Goal: Transaction & Acquisition: Purchase product/service

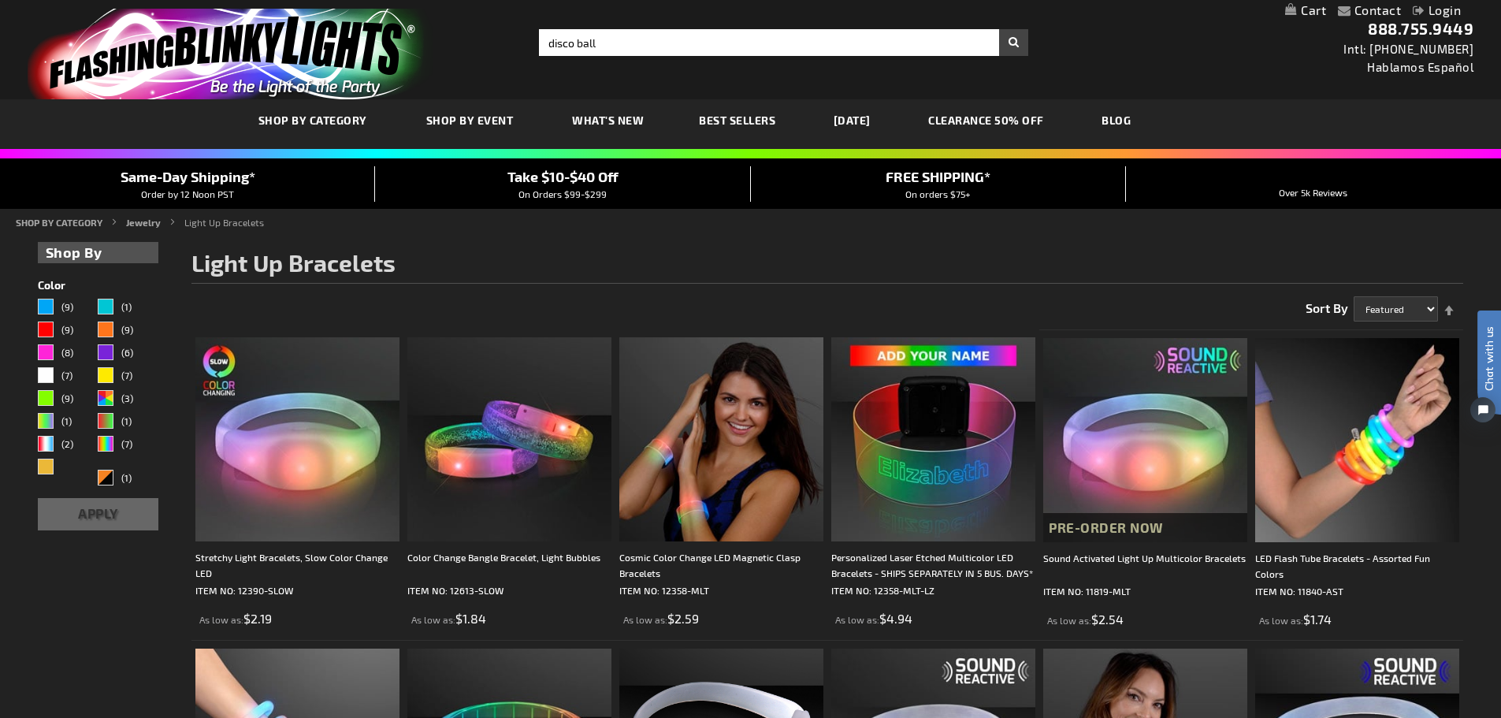
type input "disco ball"
click at [999, 29] on button "Search" at bounding box center [1013, 42] width 29 height 27
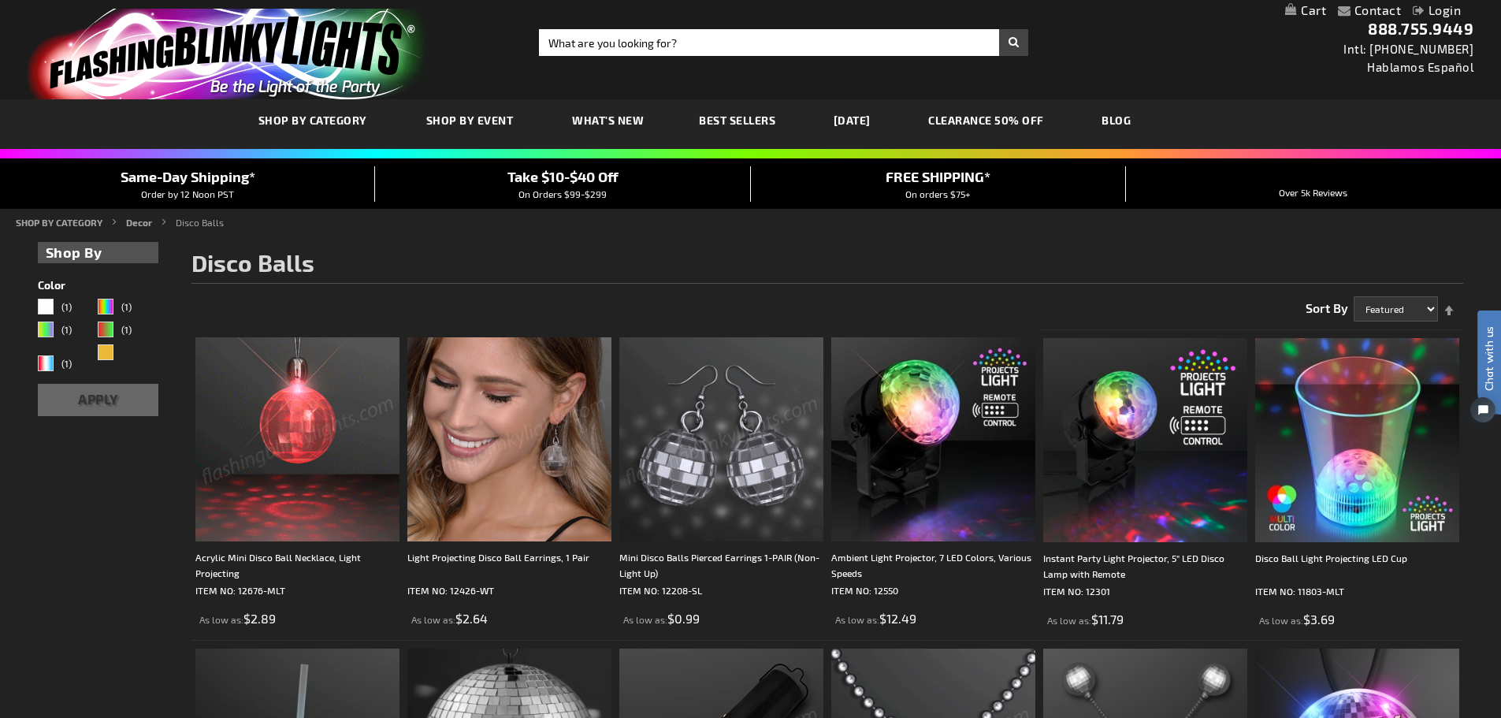
click at [301, 435] on img at bounding box center [297, 439] width 204 height 204
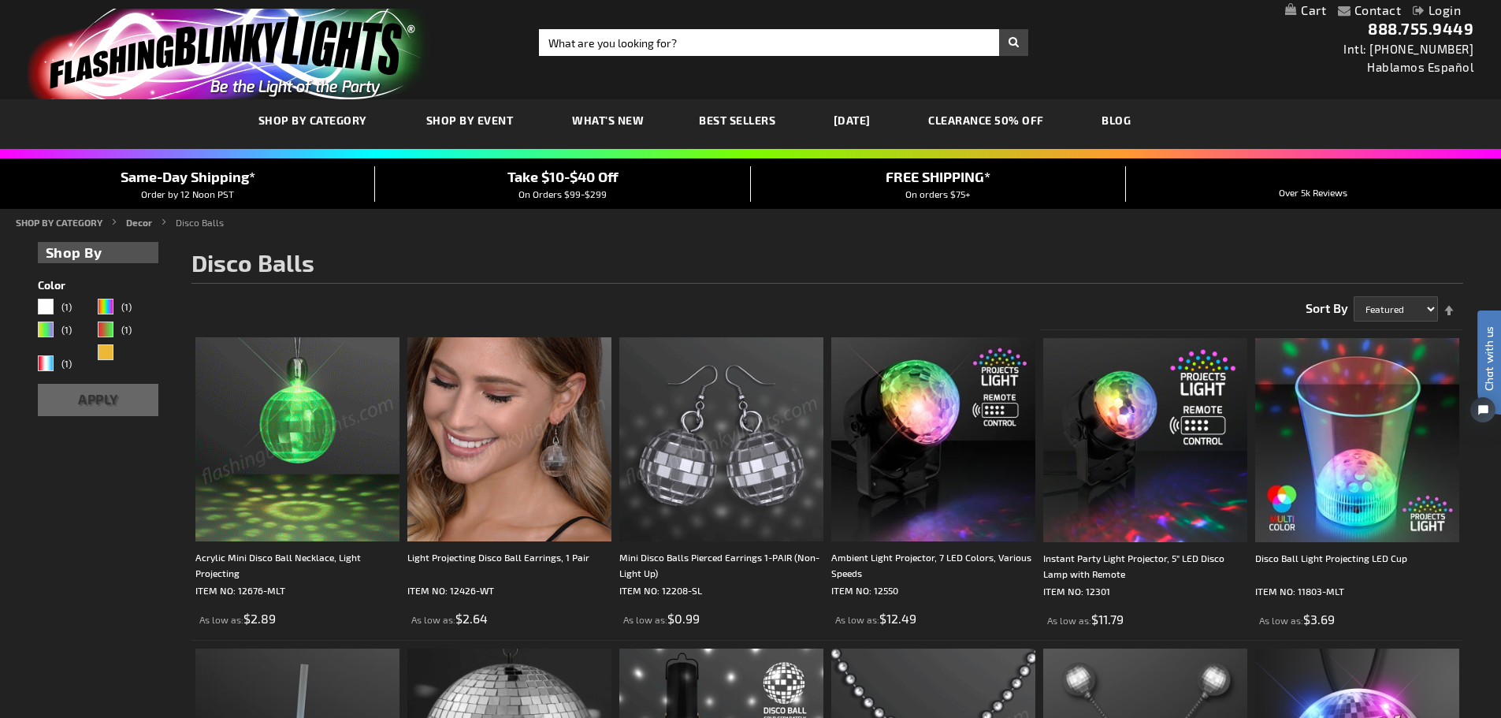
click at [301, 435] on img at bounding box center [297, 439] width 204 height 204
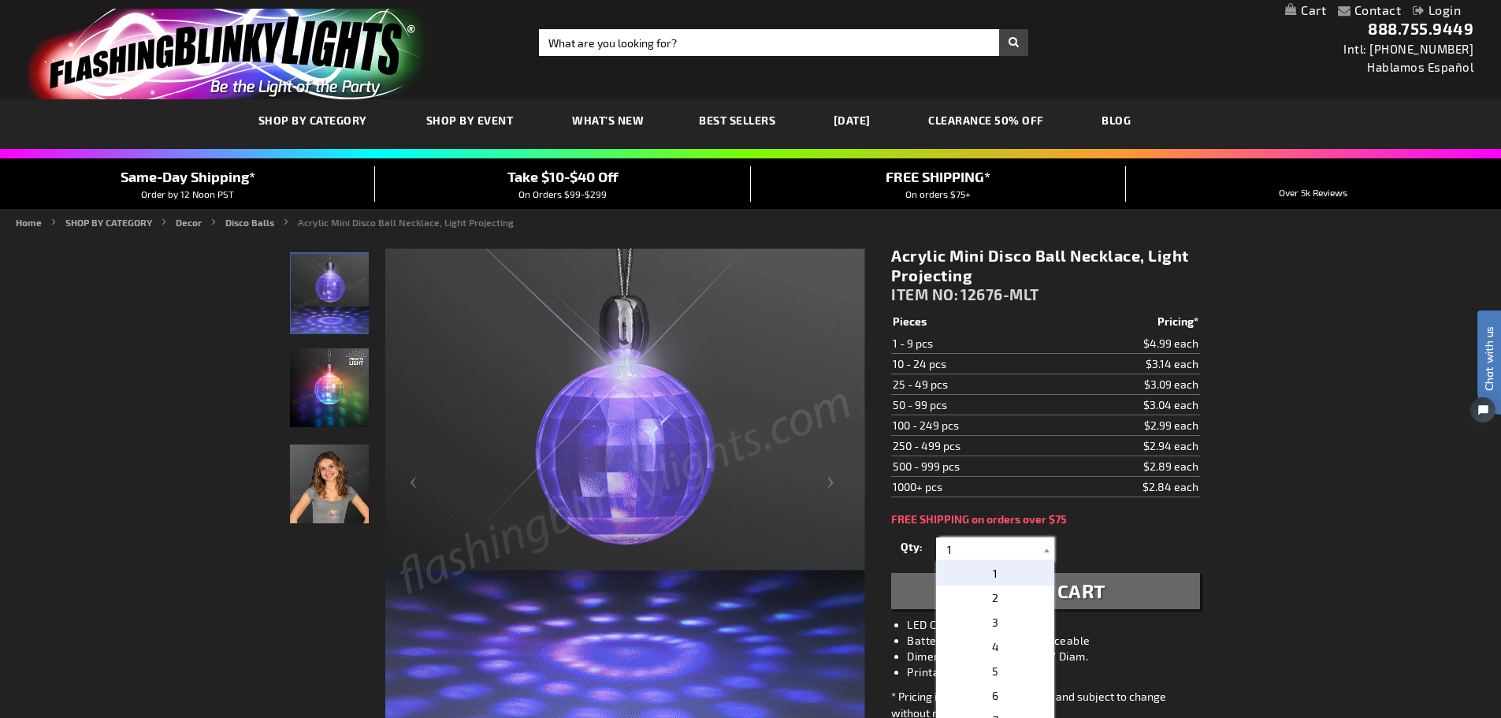
drag, startPoint x: 963, startPoint y: 553, endPoint x: 937, endPoint y: 558, distance: 25.6
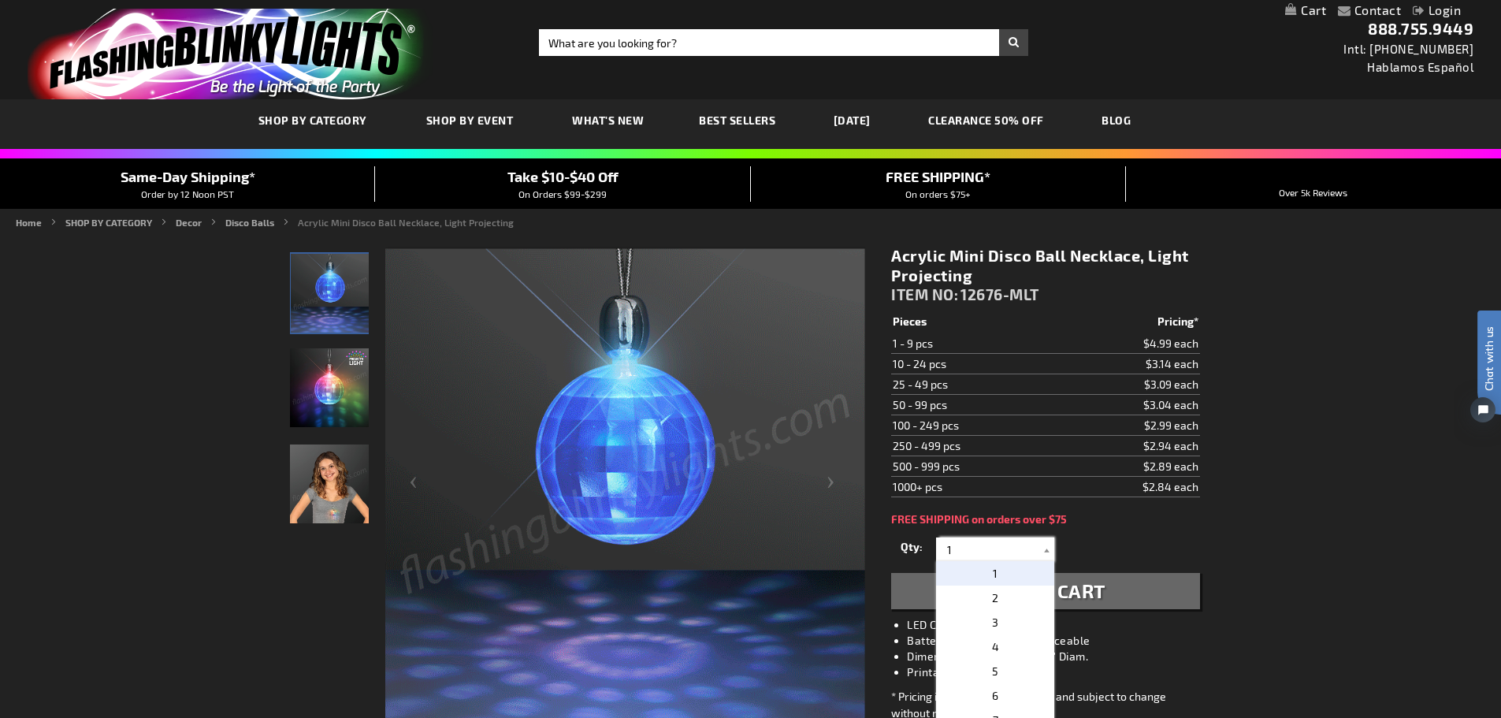
click at [937, 558] on div "1 2 3 4 5 6 7 8 9 10 20 30 40 50 60 70 80 90 100 110 120" at bounding box center [995, 549] width 118 height 24
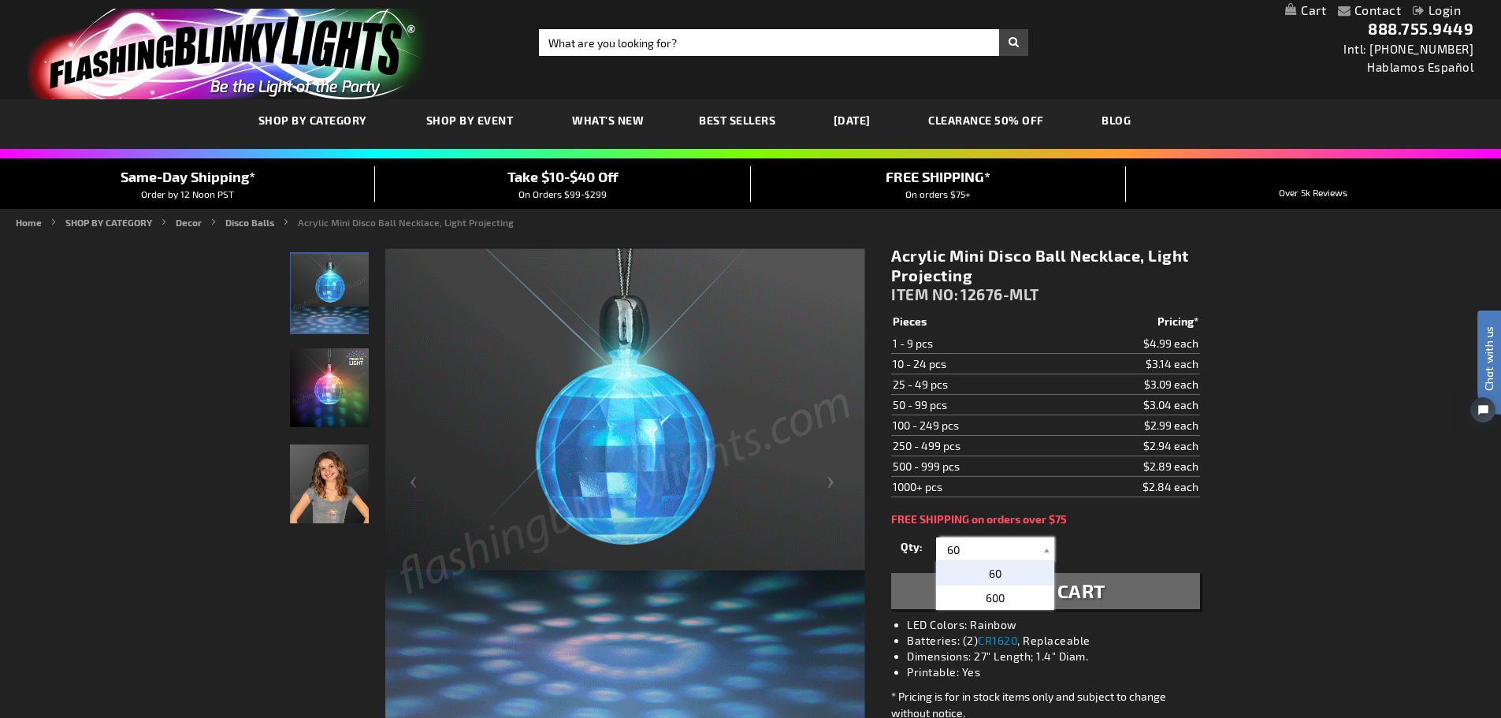
type input "60"
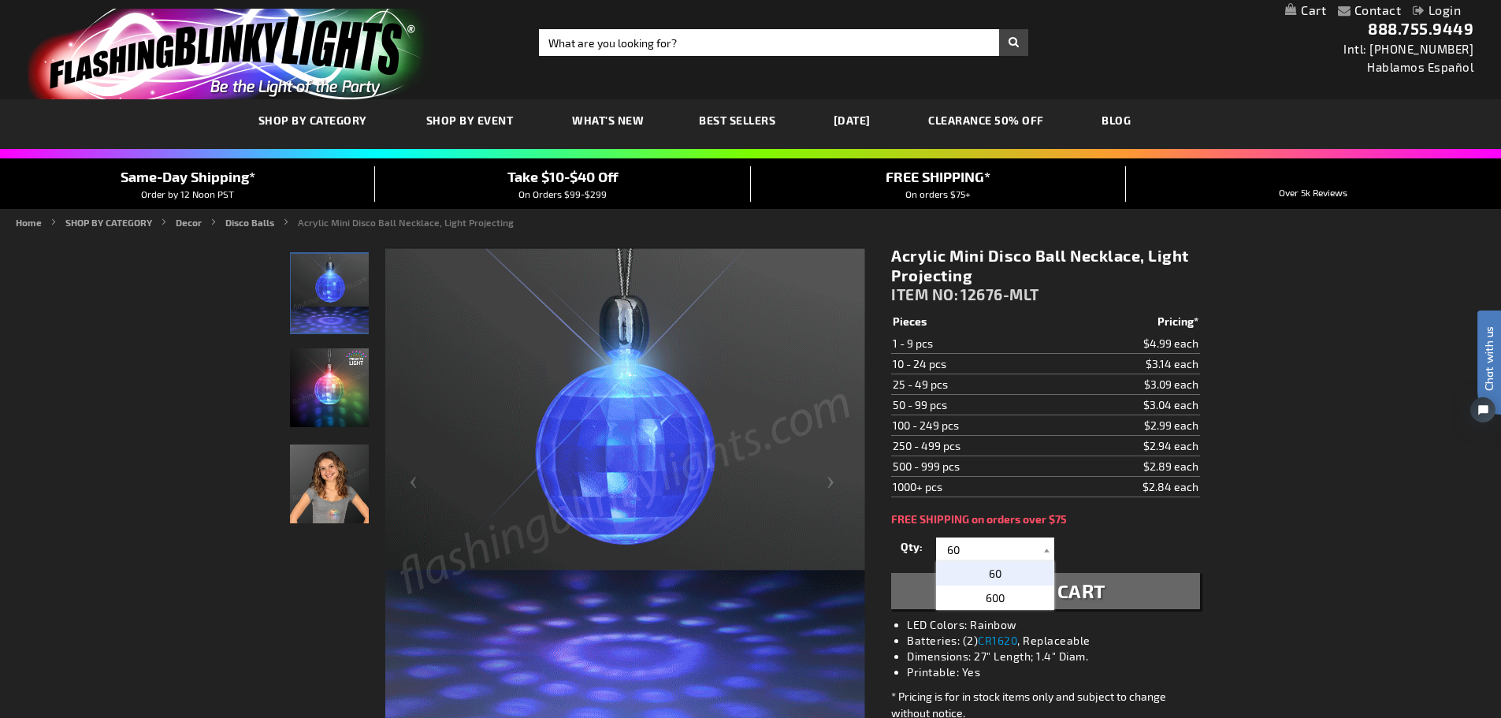
click at [1107, 595] on button "Add to Cart" at bounding box center [1045, 591] width 308 height 36
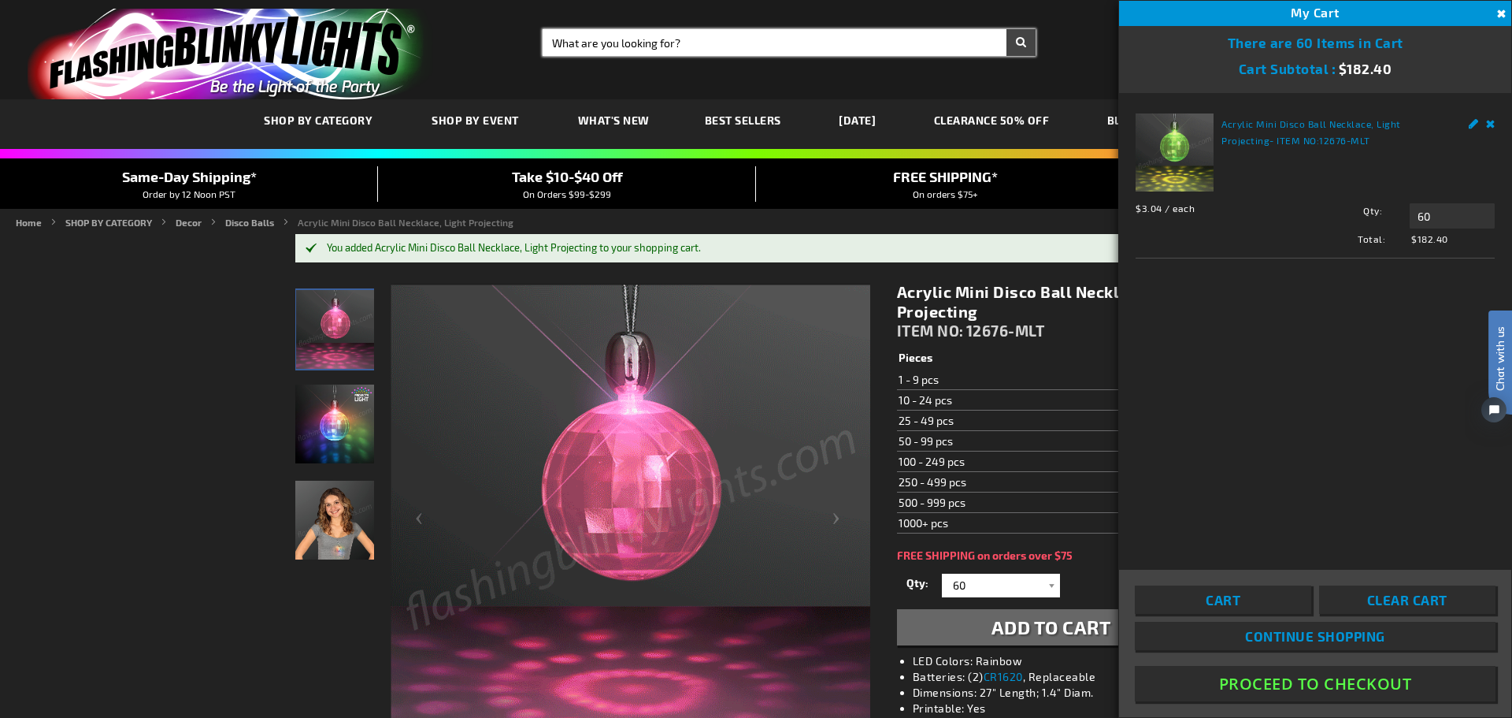
click at [647, 53] on input "Search" at bounding box center [789, 42] width 493 height 27
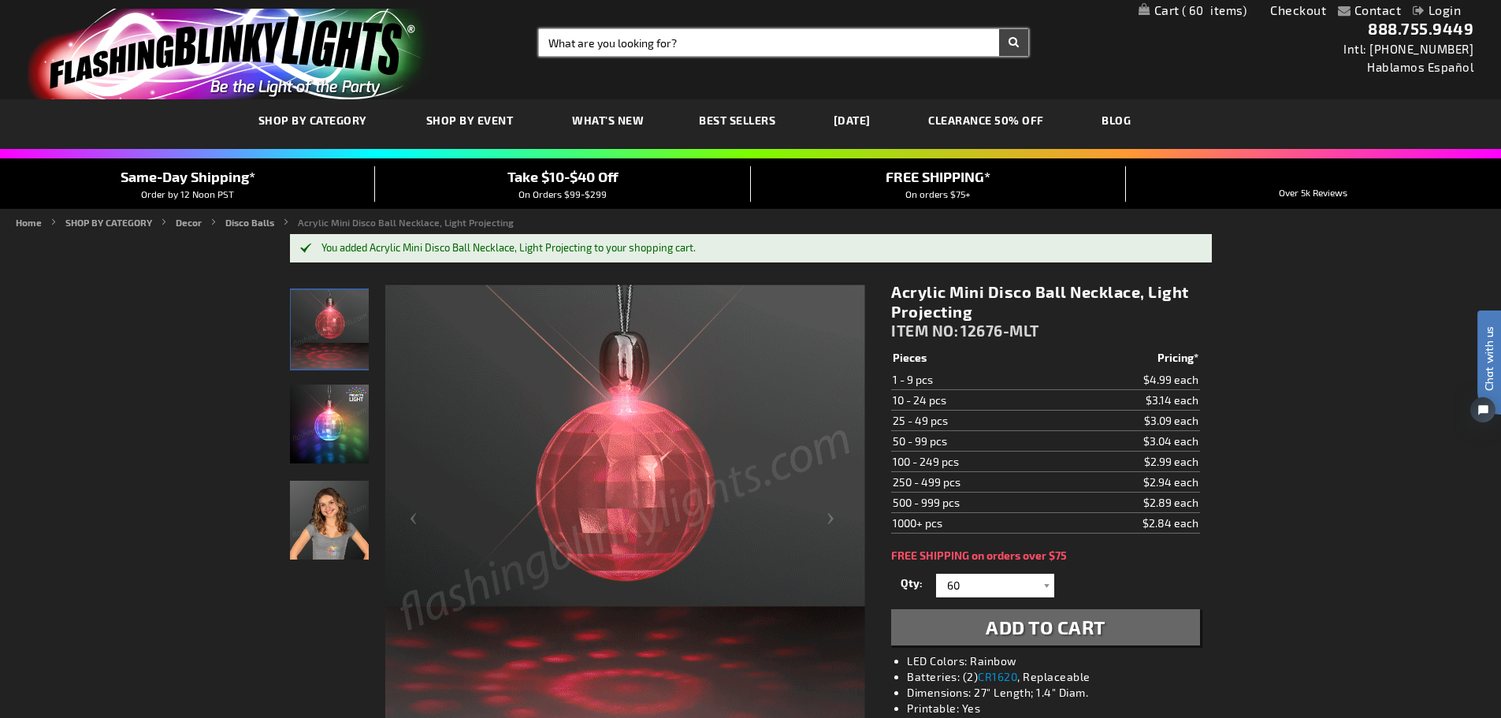
click at [647, 53] on input "Search" at bounding box center [783, 42] width 489 height 27
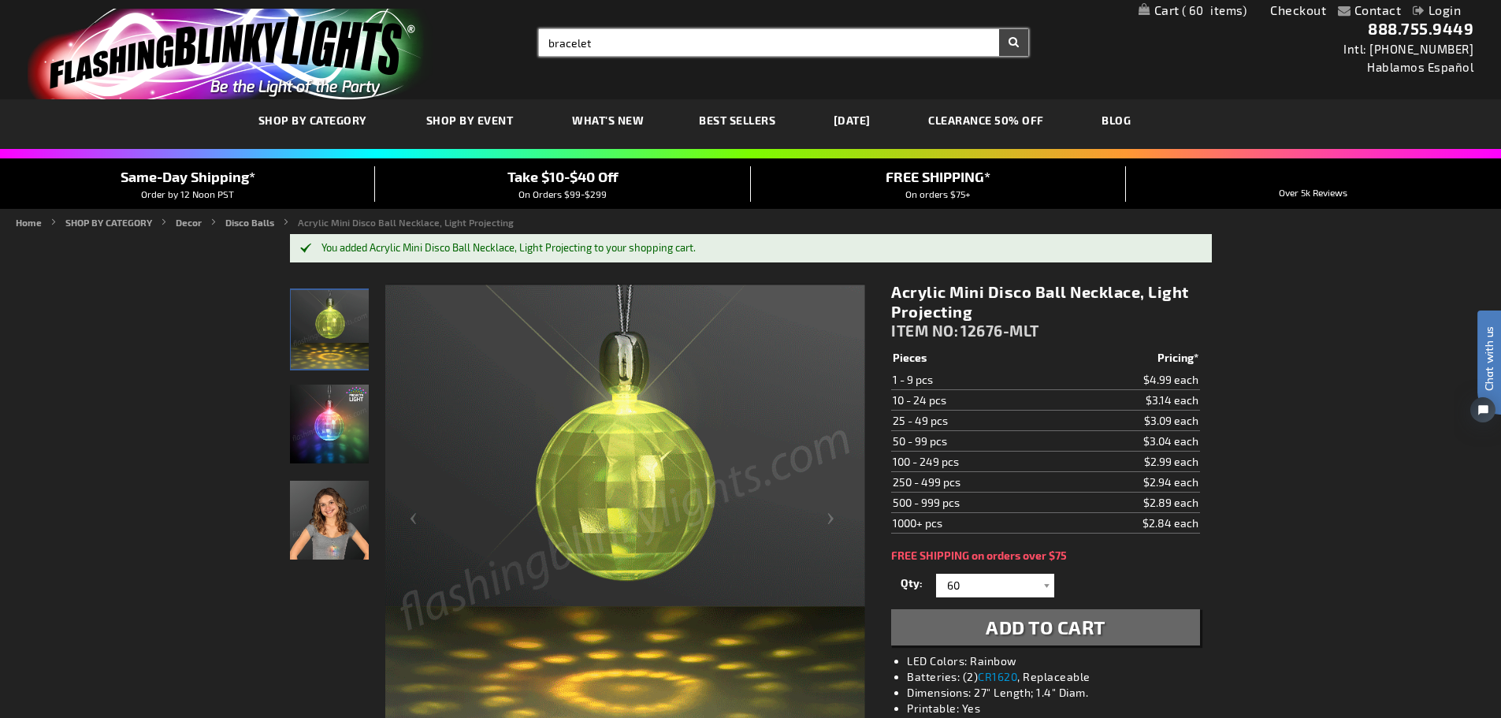
type input "bracelet"
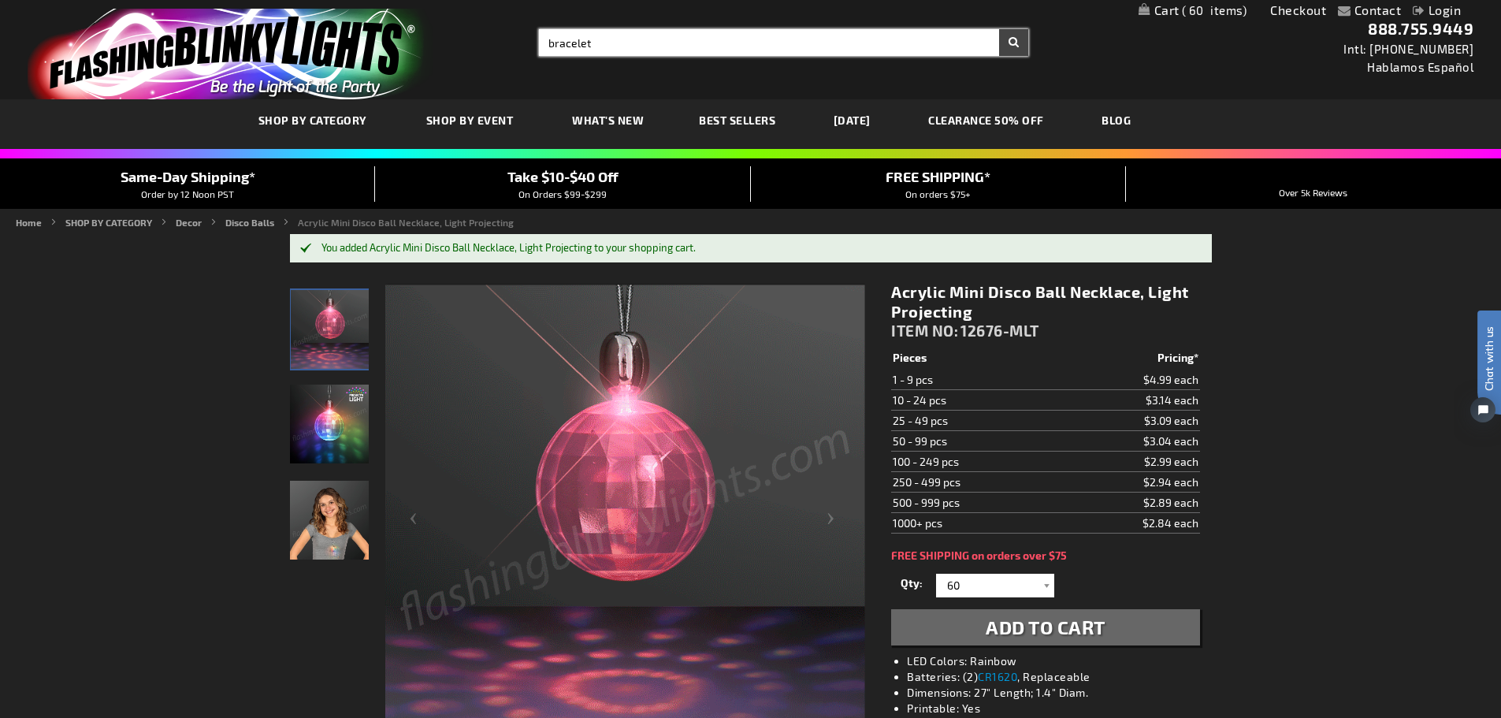
click at [999, 29] on button "Search" at bounding box center [1013, 42] width 29 height 27
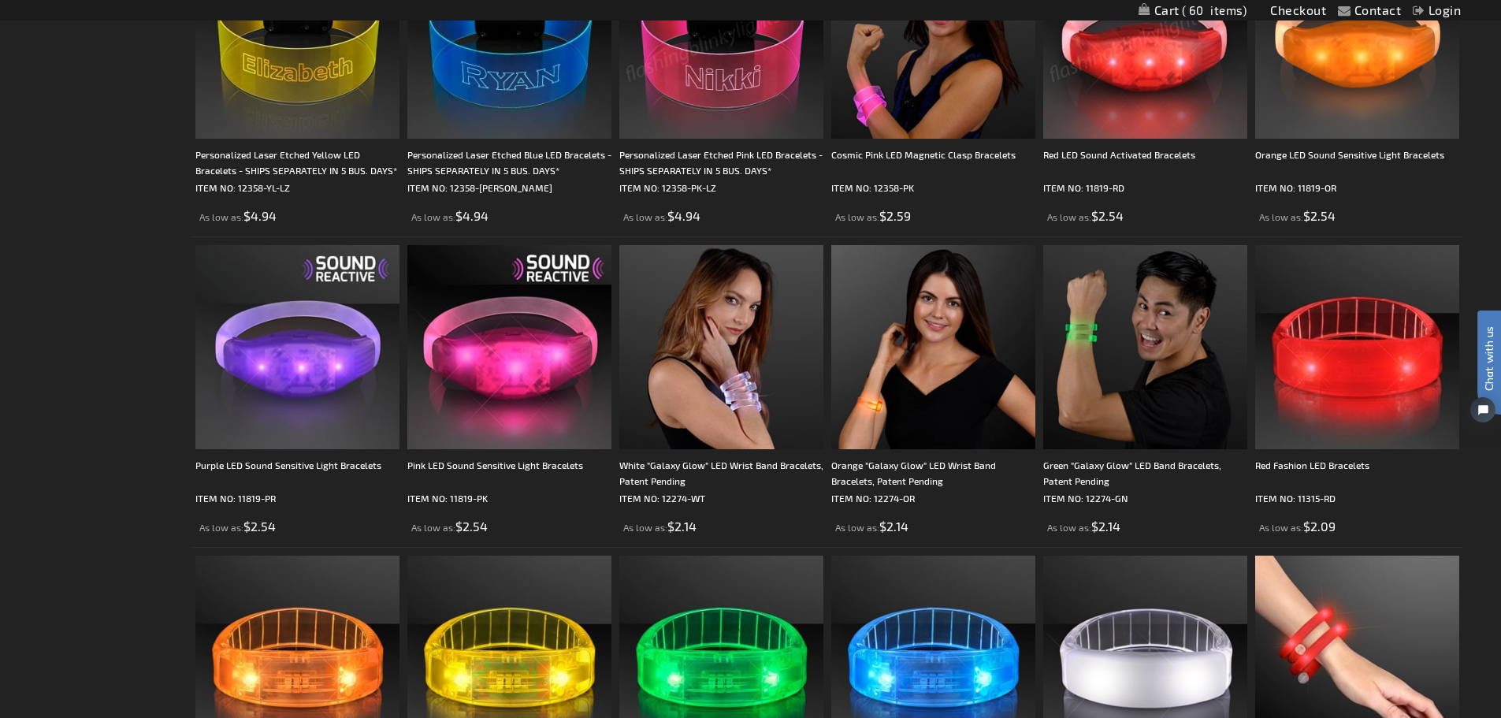
scroll to position [2914, 0]
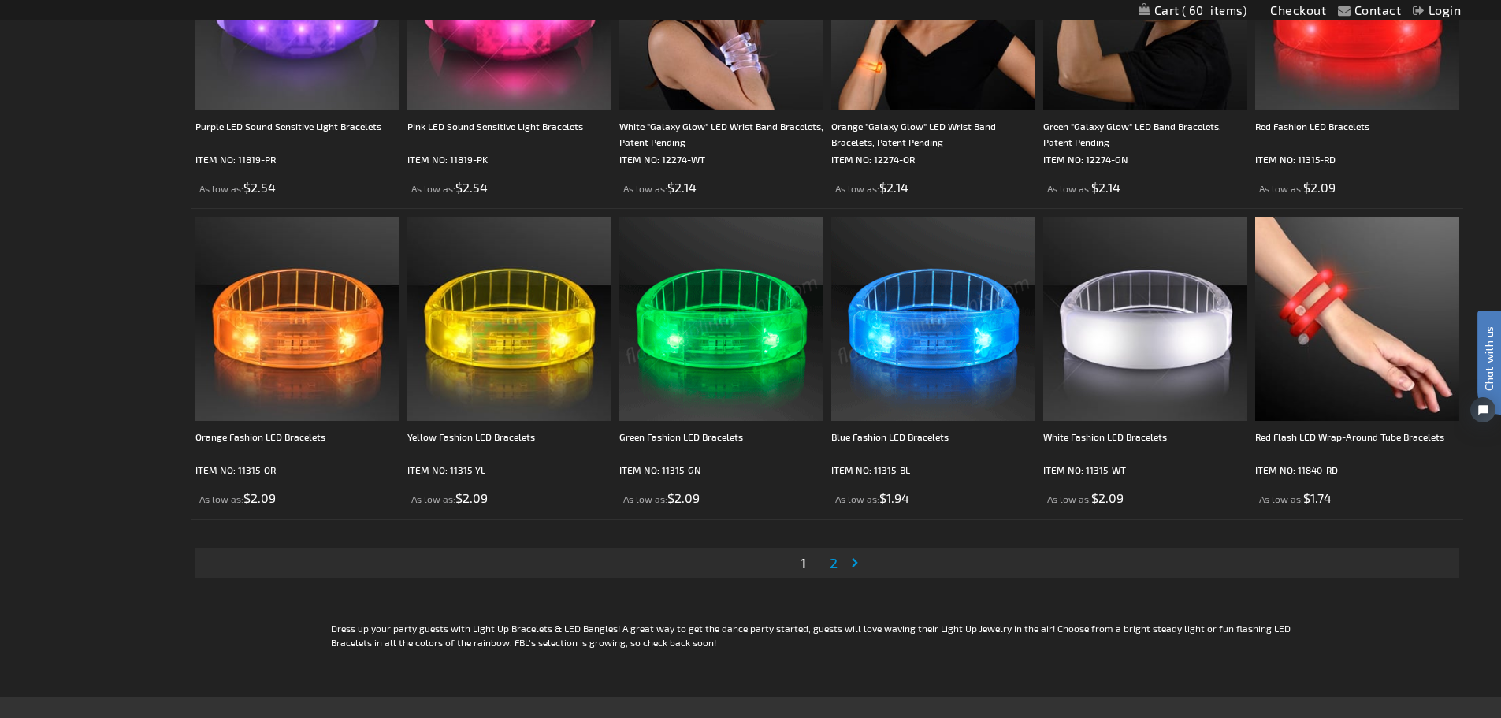
click at [836, 565] on span "2" at bounding box center [833, 562] width 8 height 17
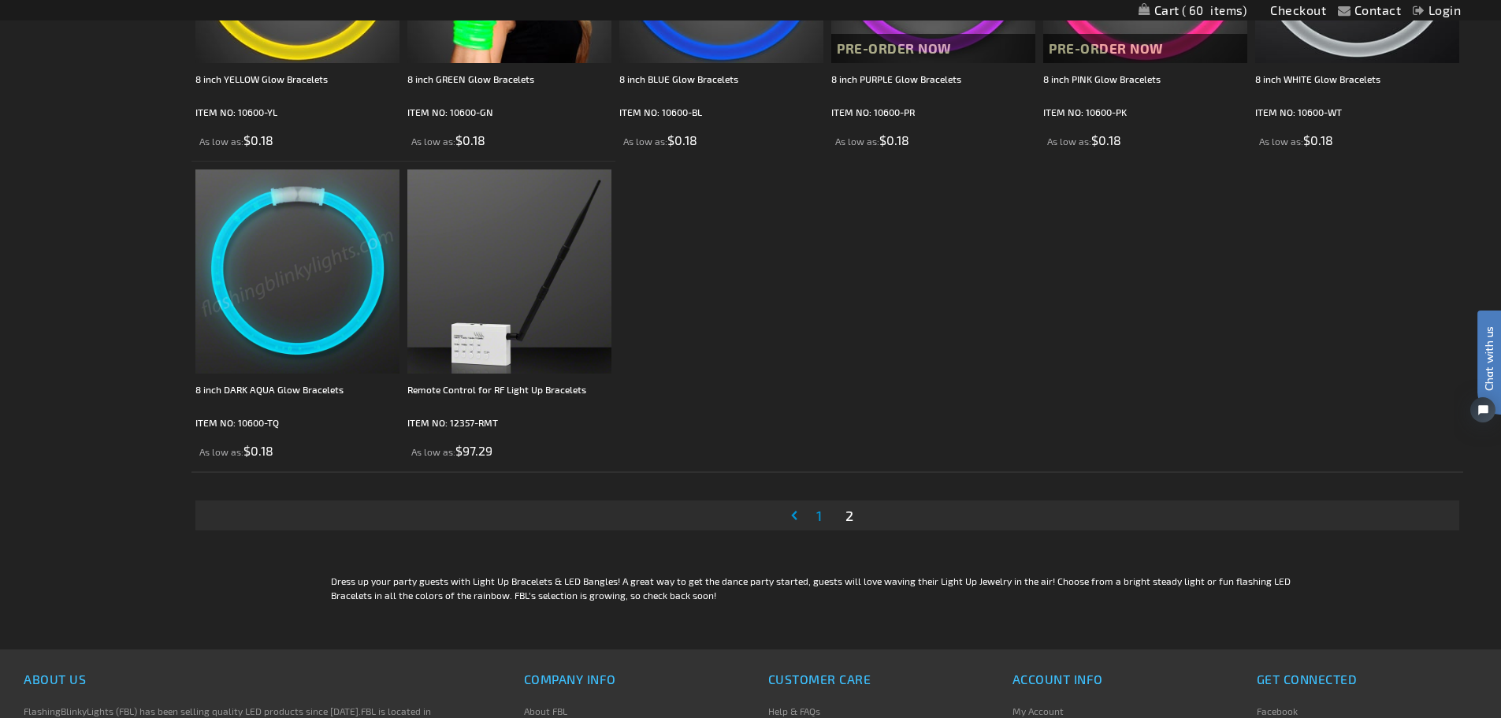
scroll to position [1418, 0]
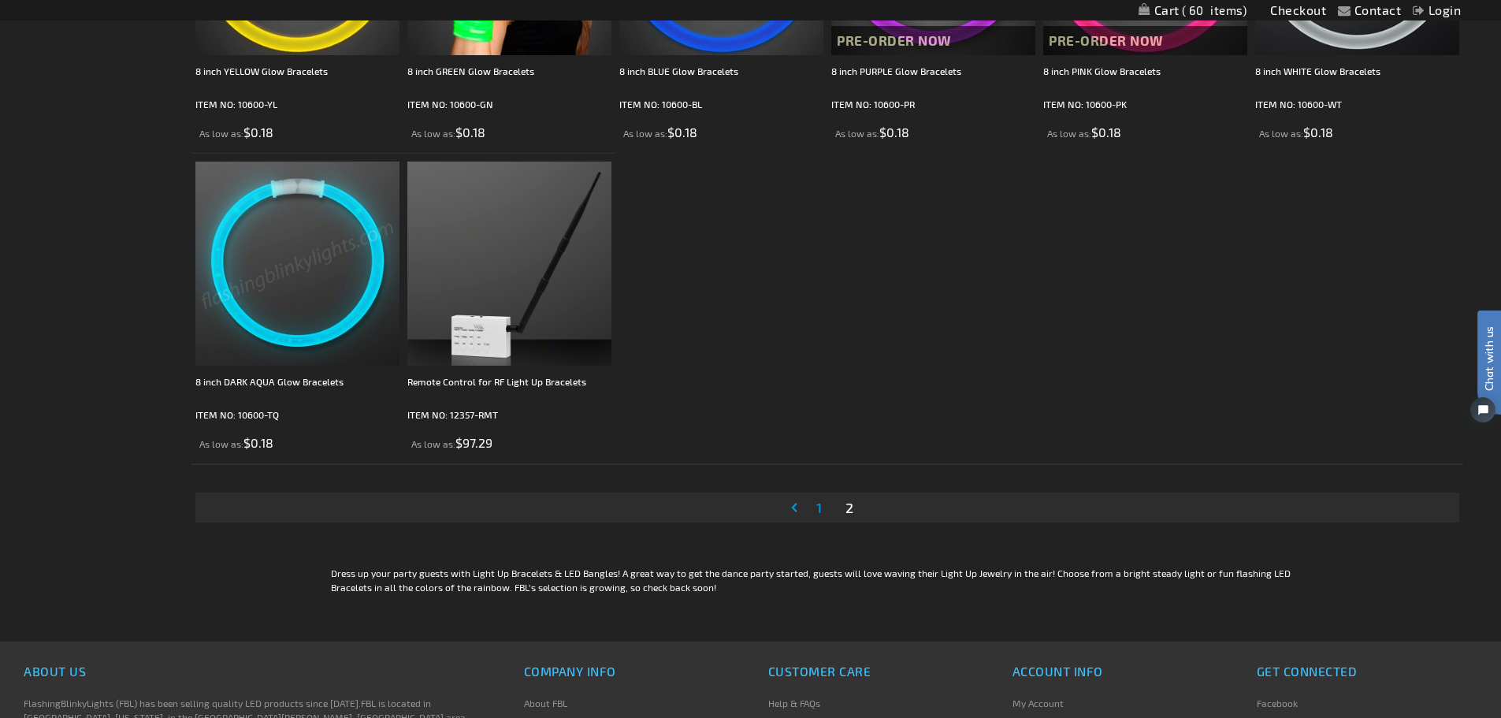
click at [818, 506] on span "1" at bounding box center [819, 507] width 6 height 17
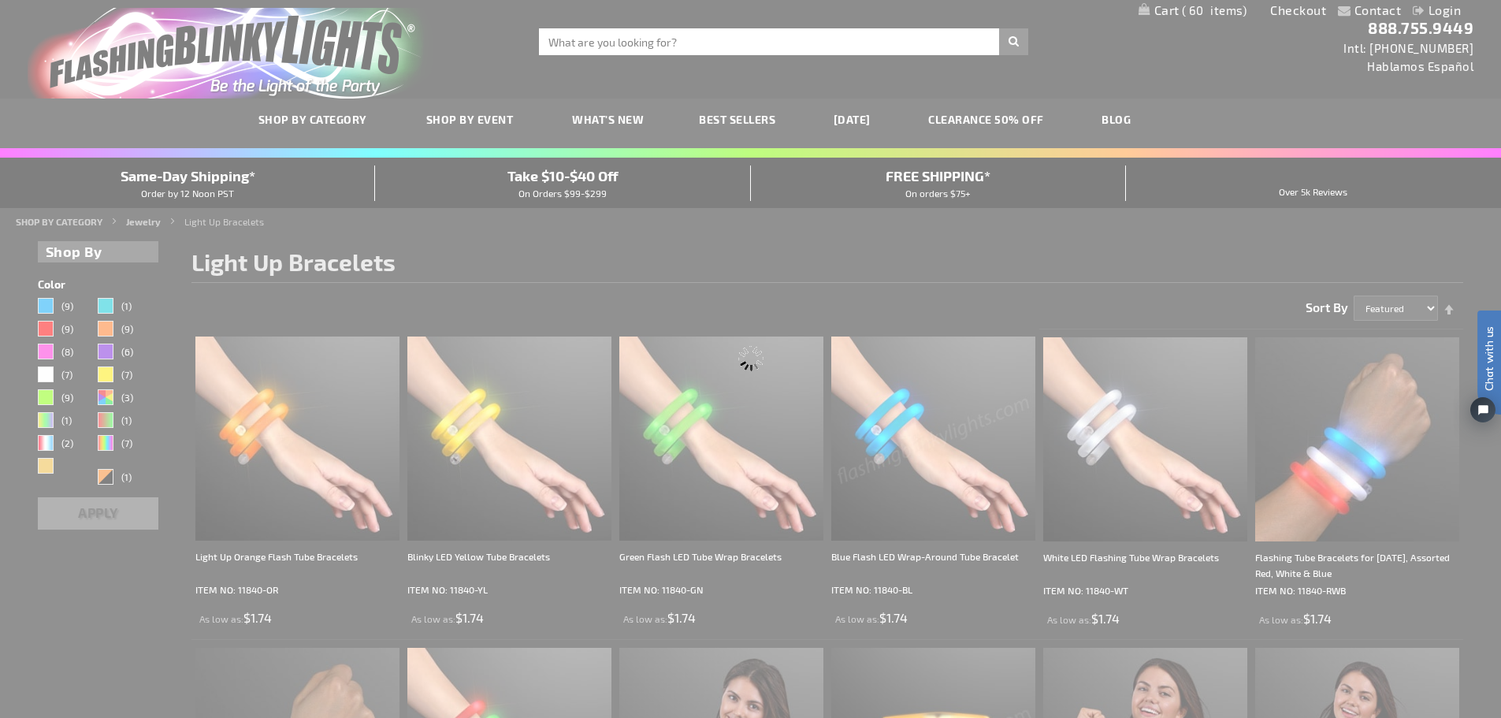
scroll to position [0, 0]
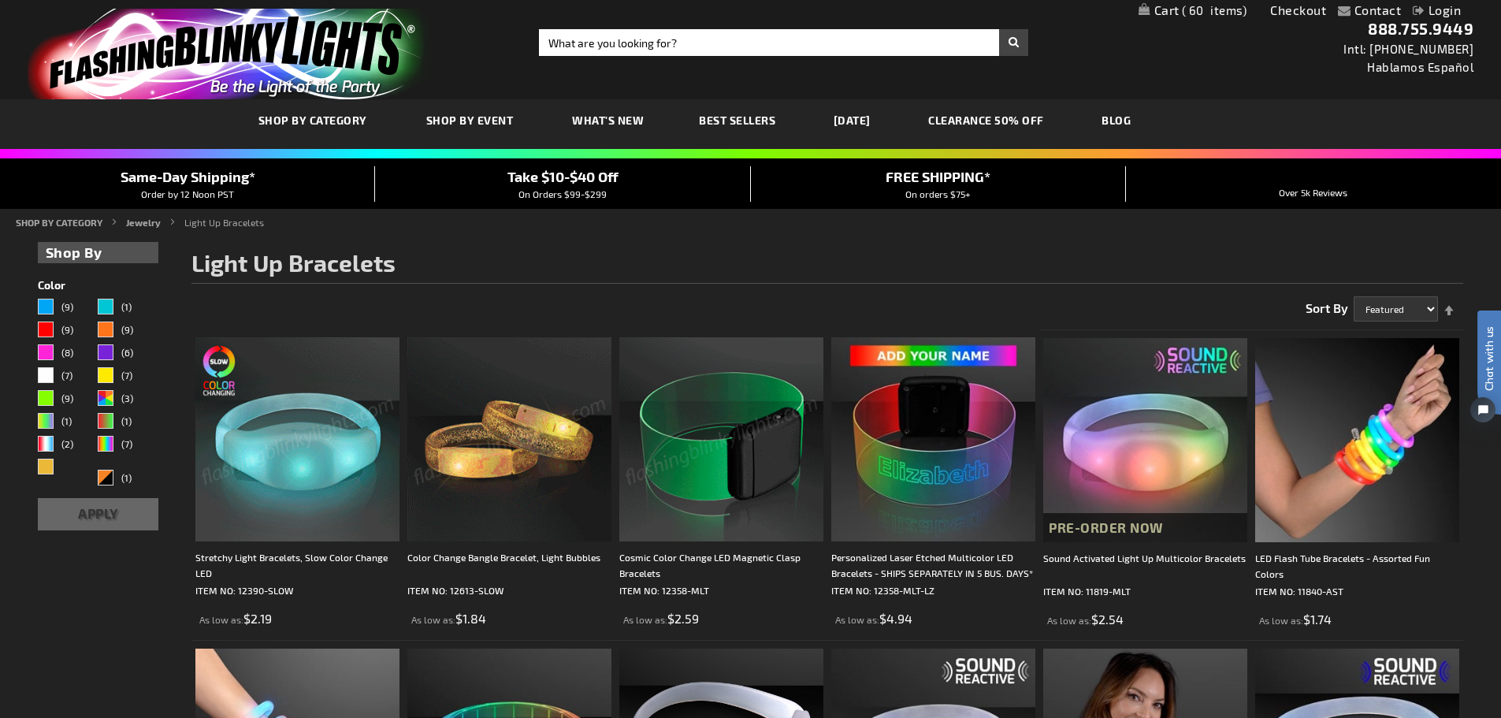
click at [306, 481] on img at bounding box center [297, 439] width 204 height 204
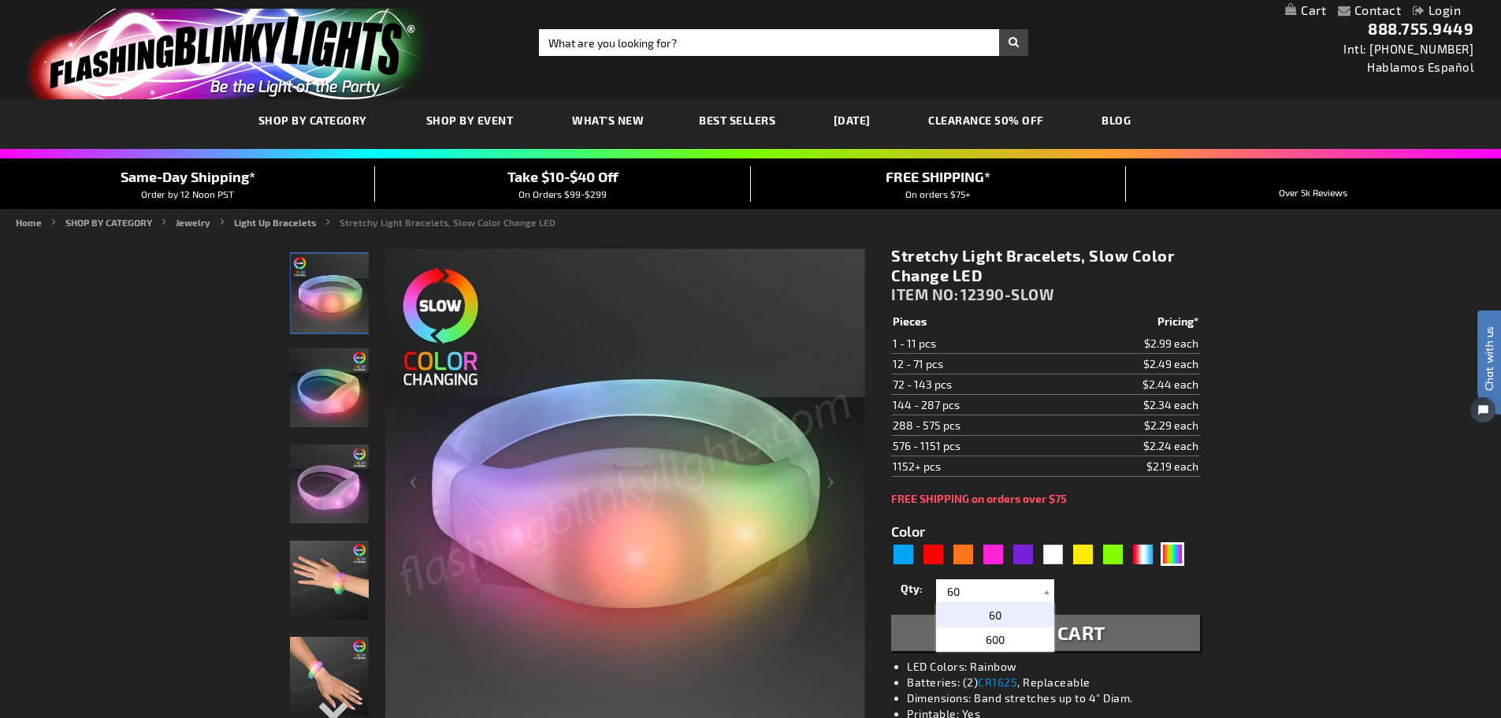
type input "60"
click at [990, 621] on span "60" at bounding box center [995, 614] width 13 height 13
click at [1023, 633] on span "Add to Cart" at bounding box center [1045, 632] width 120 height 23
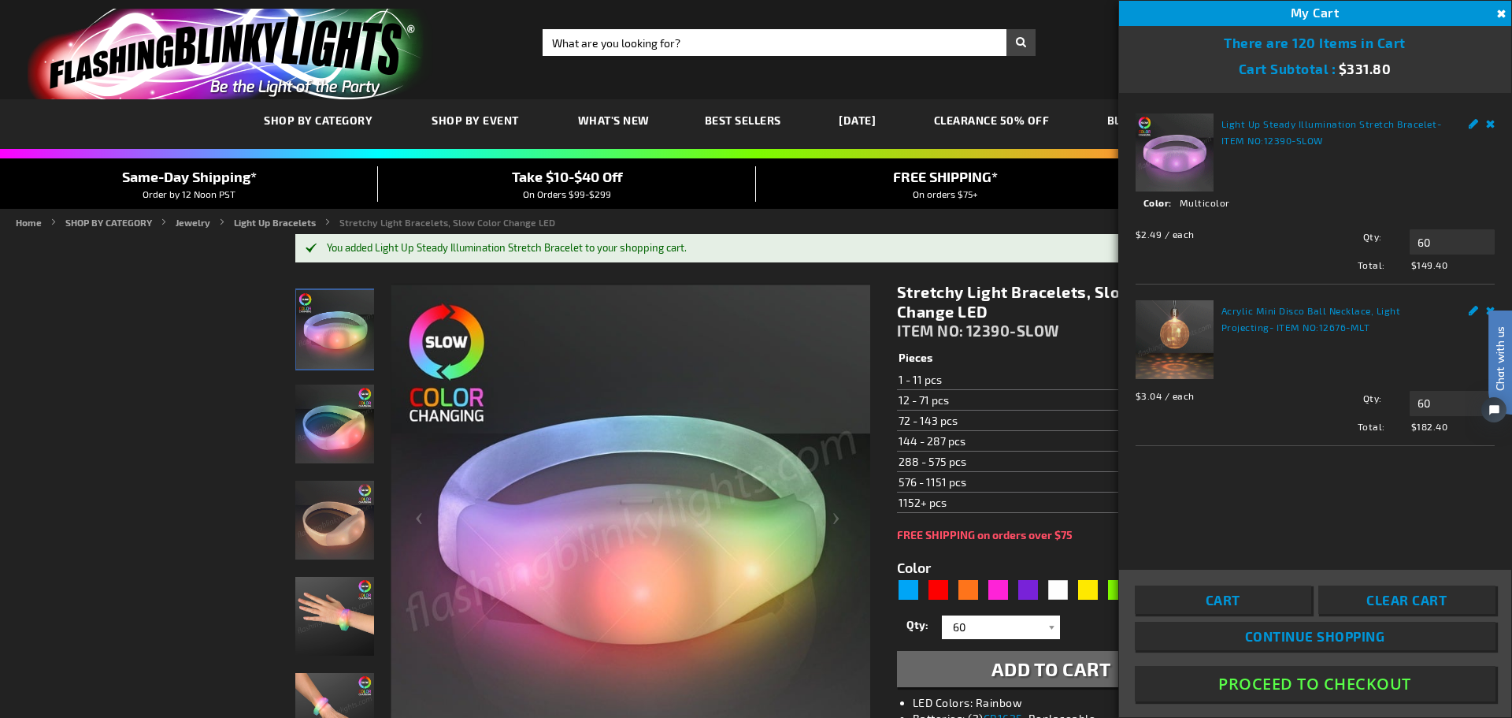
click at [1374, 681] on button "Proceed To Checkout" at bounding box center [1315, 683] width 361 height 35
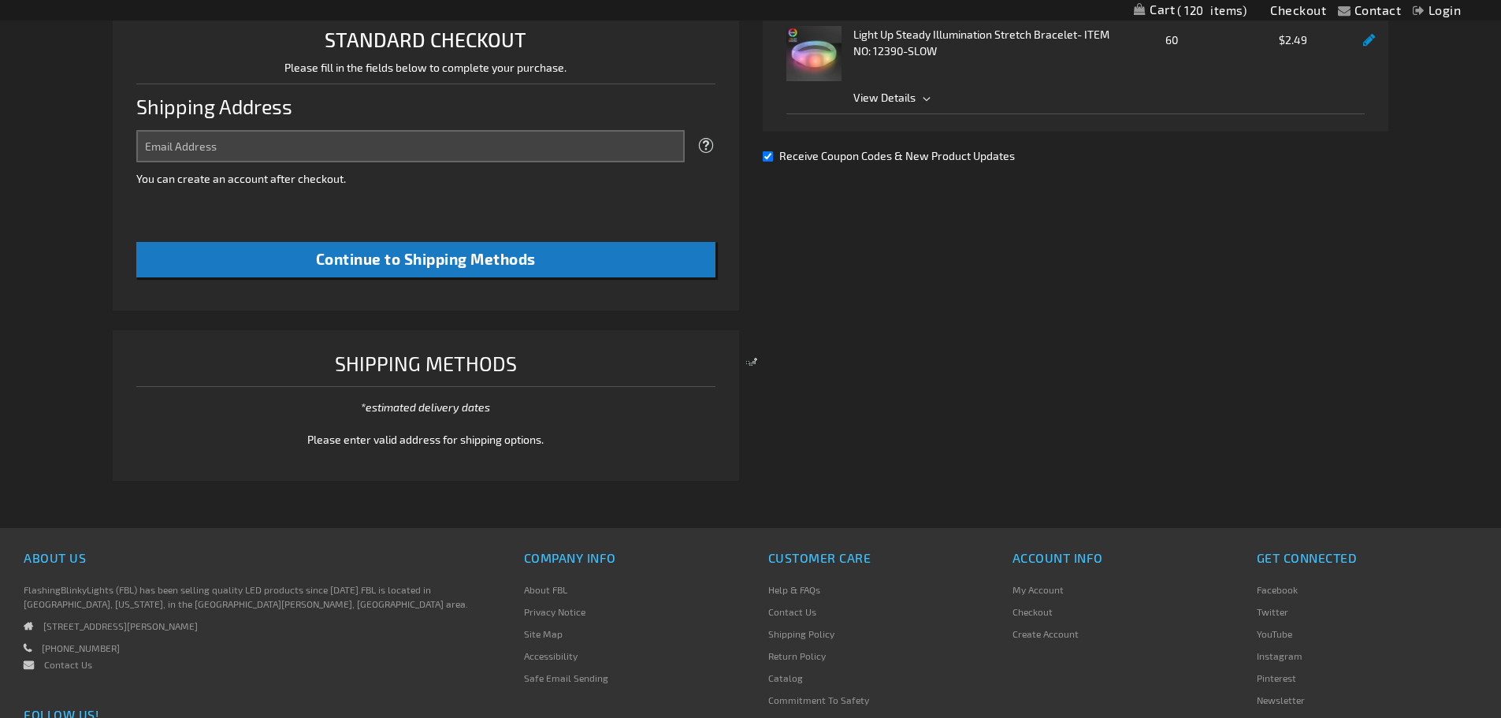
select select "US"
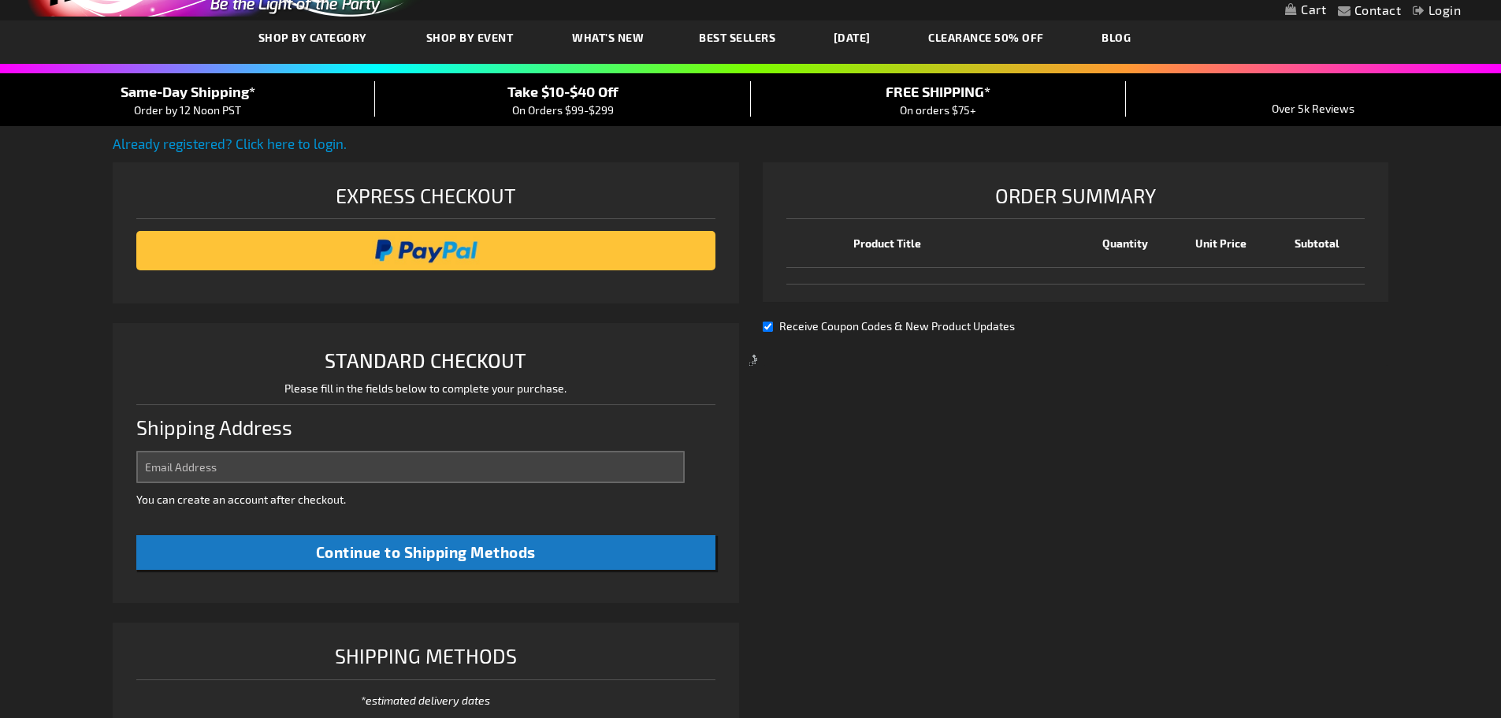
scroll to position [103, 0]
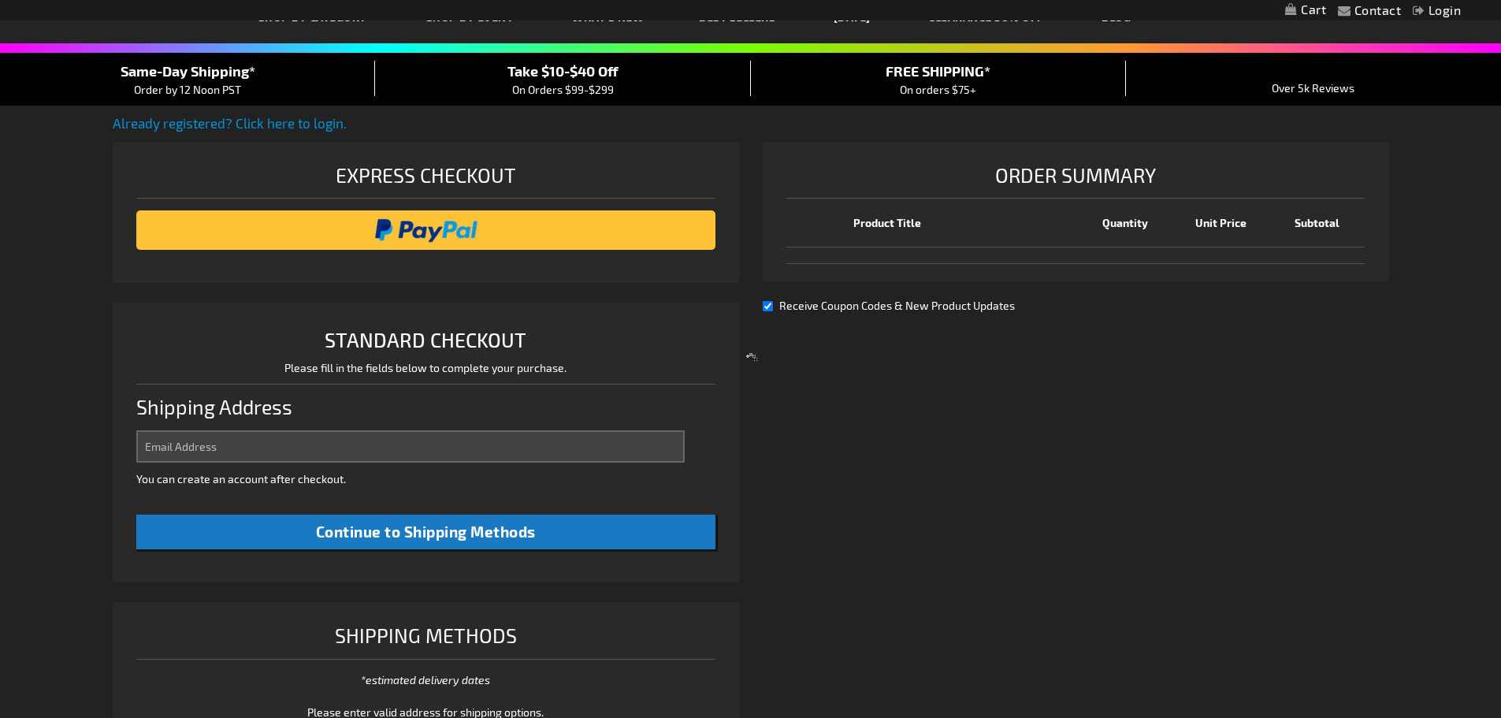
select select "US"
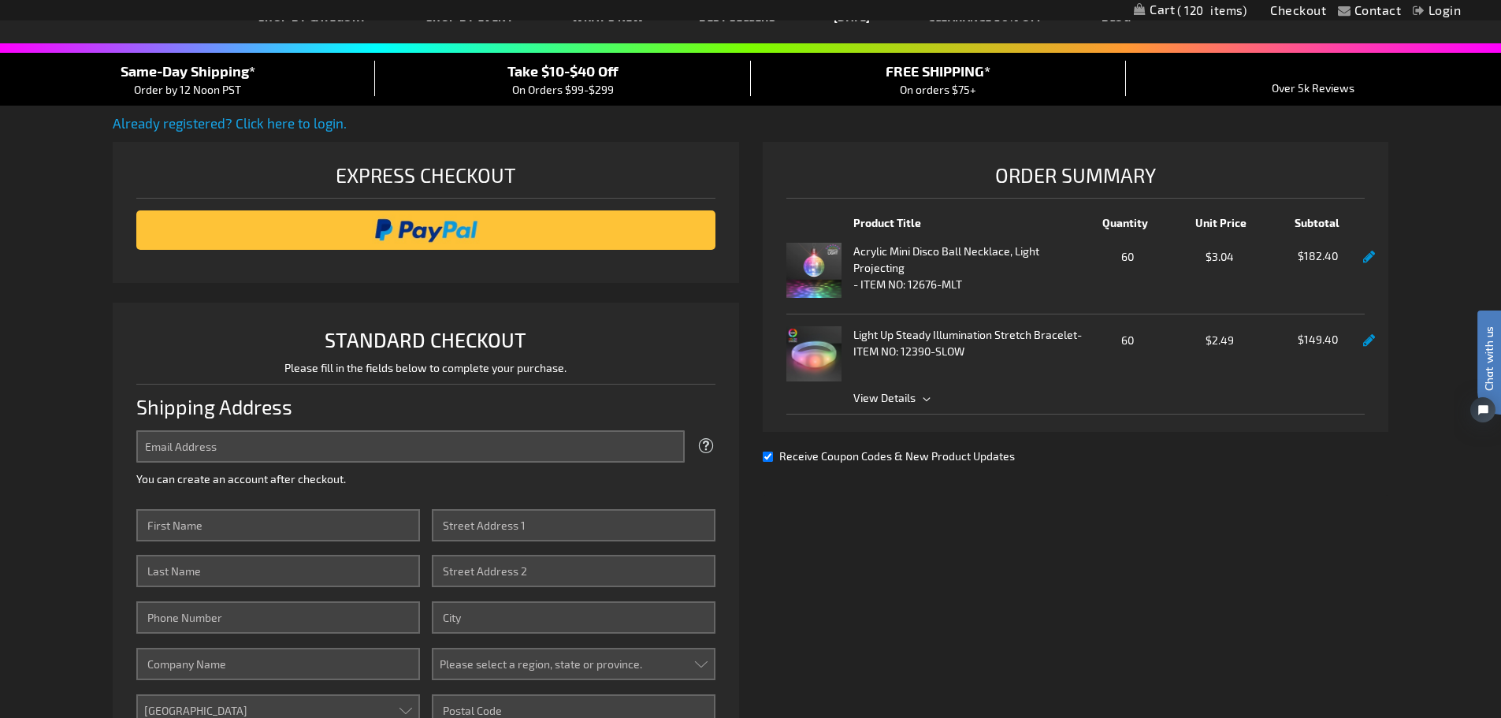
scroll to position [0, 0]
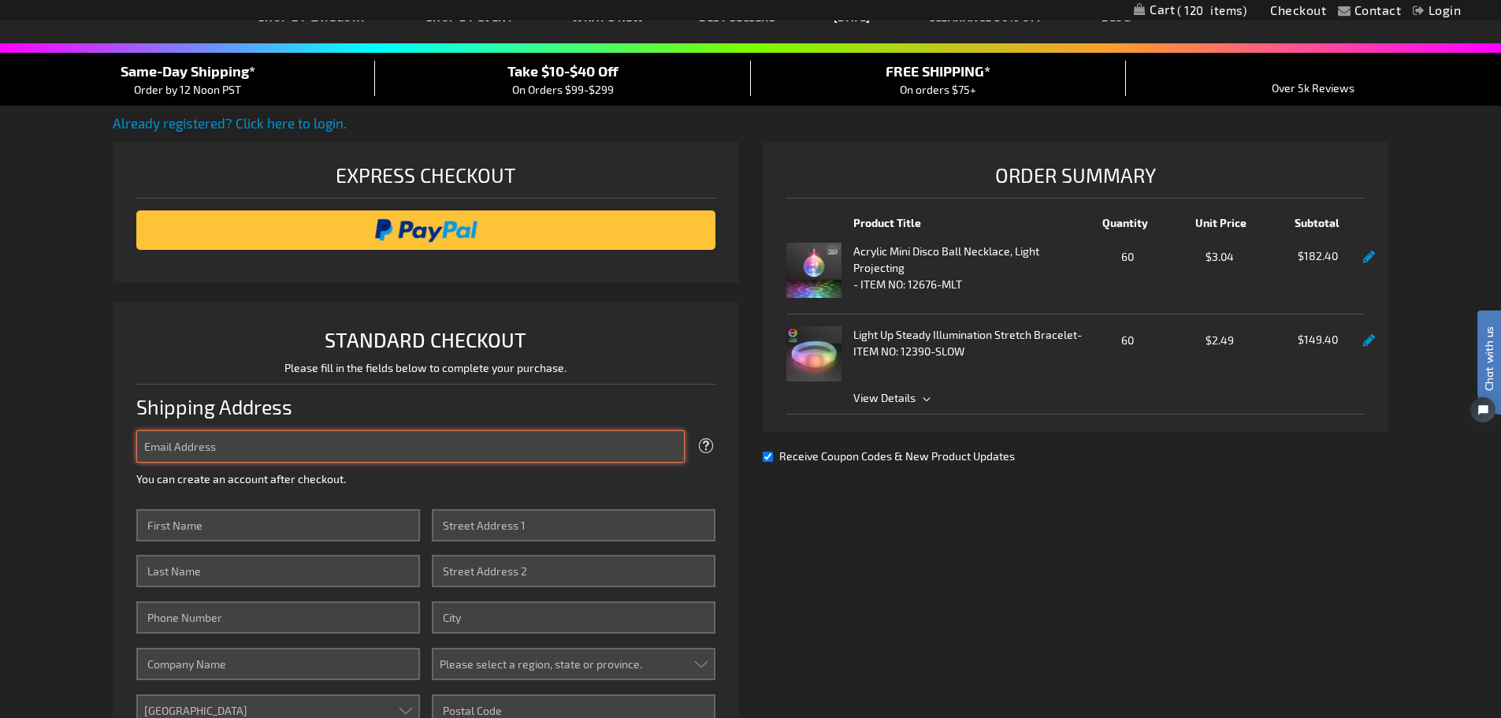
type input "nikki@mtmevents.biz"
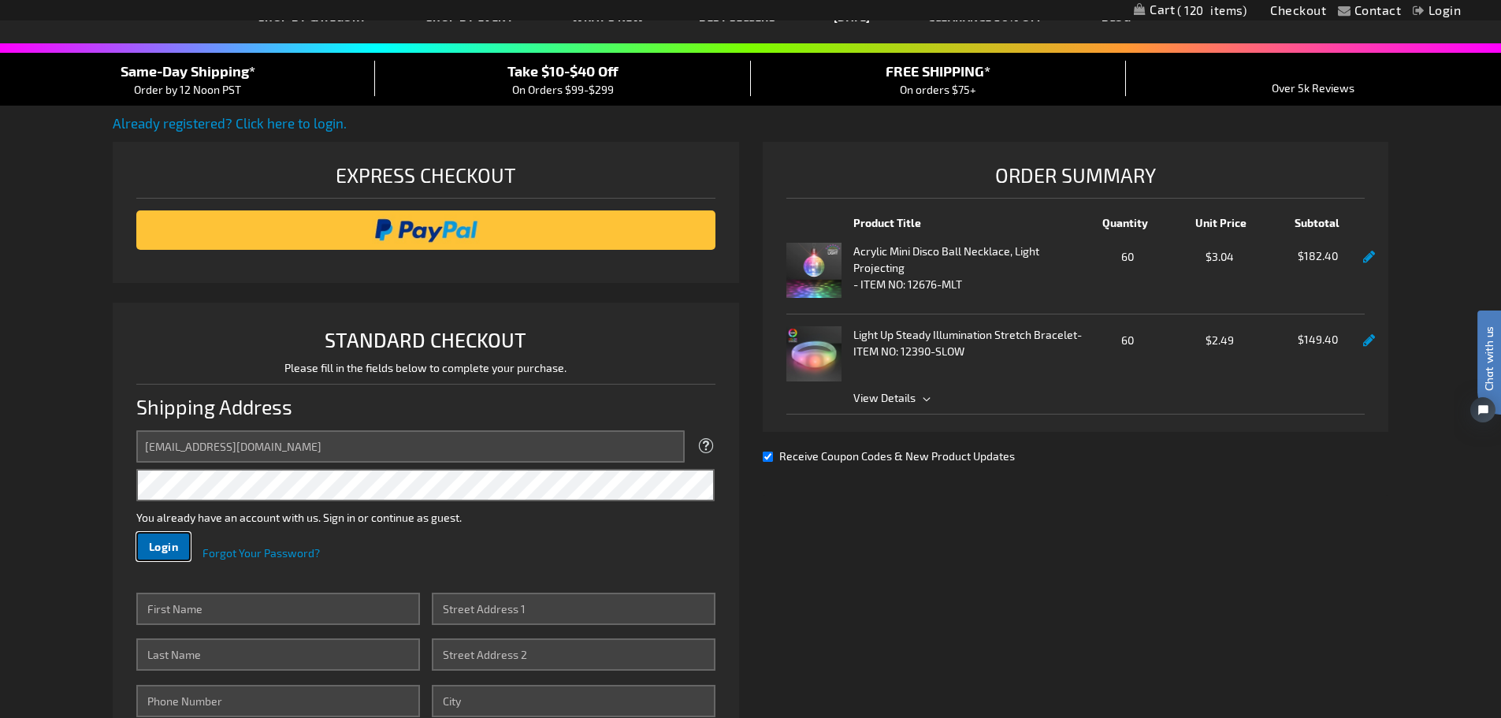
click at [184, 544] on button "Login" at bounding box center [163, 546] width 55 height 29
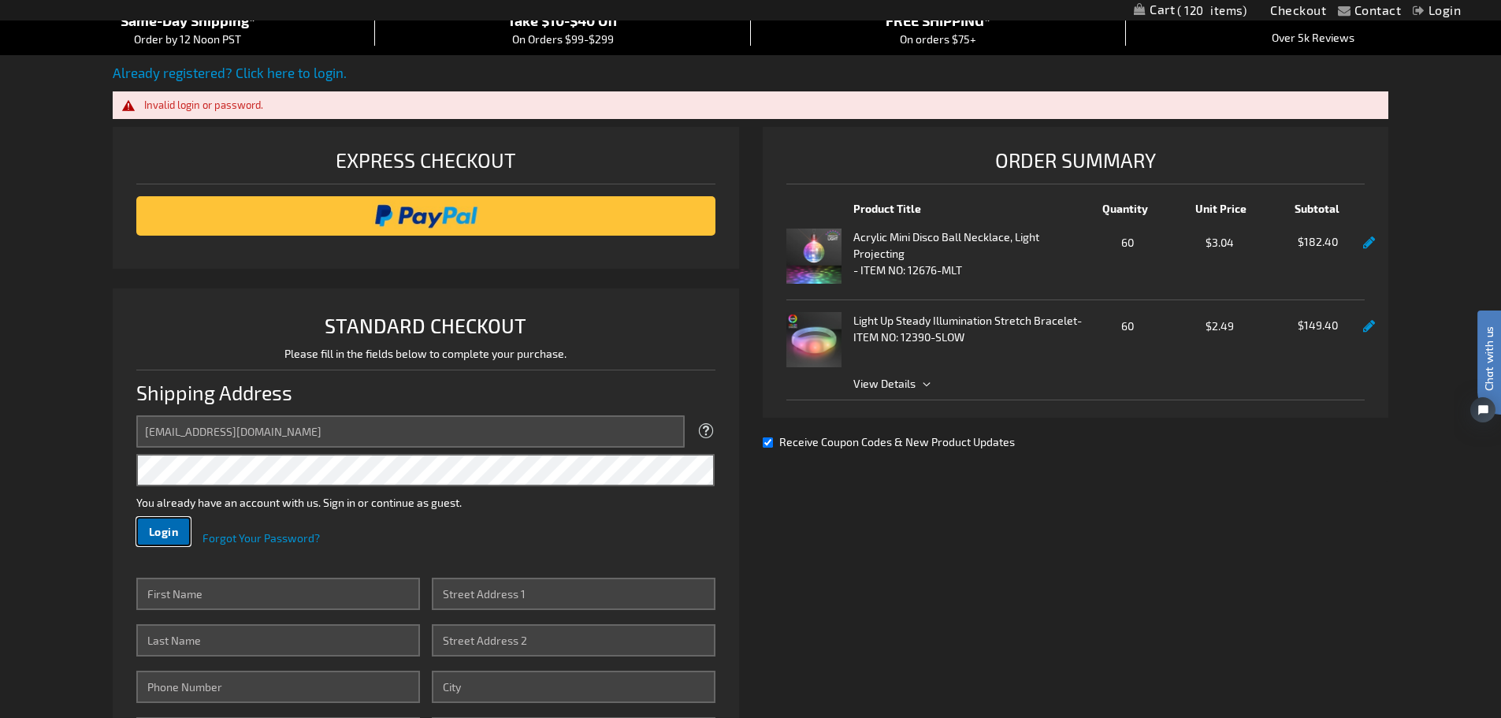
scroll to position [182, 0]
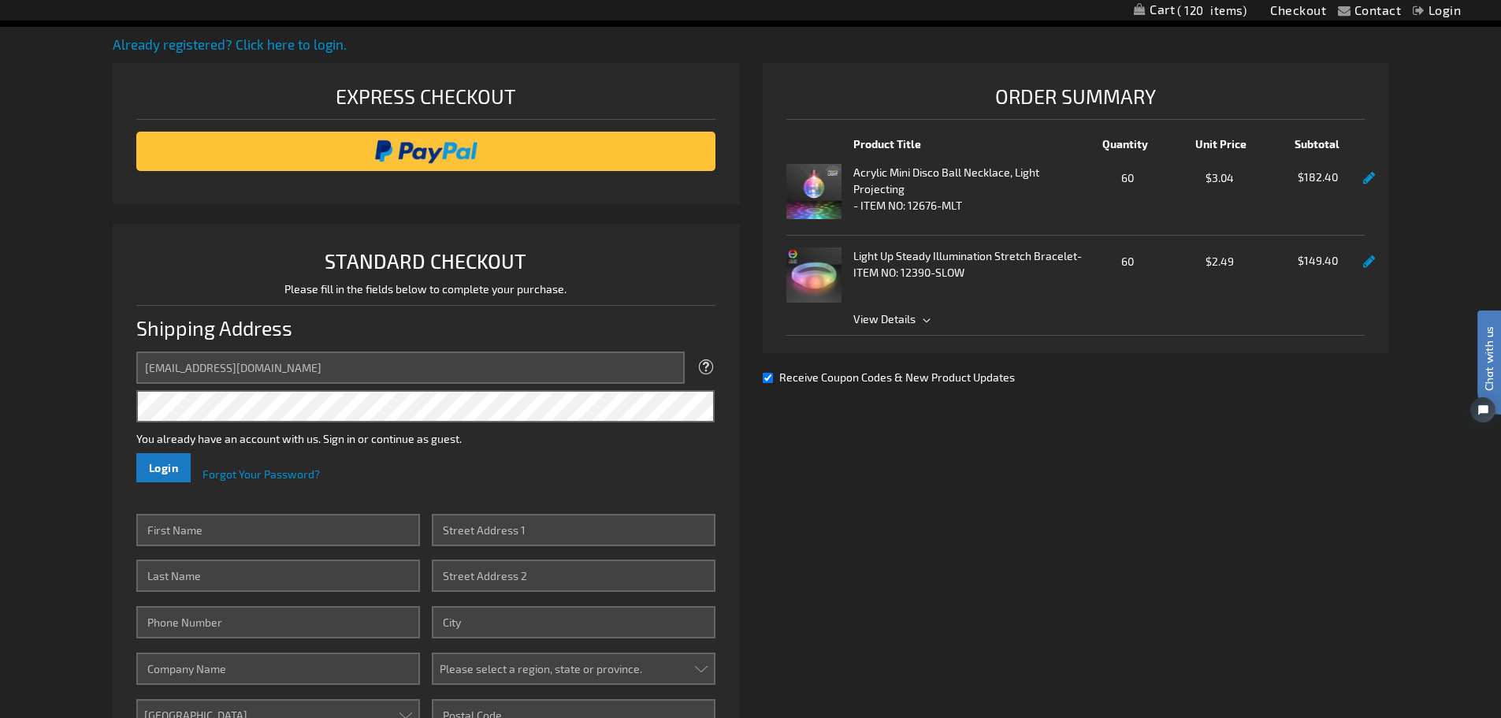
click at [102, 471] on div "Contact Compare Products Checkout Login Skip to Content My Cart 120 120 items M…" at bounding box center [750, 611] width 1501 height 1586
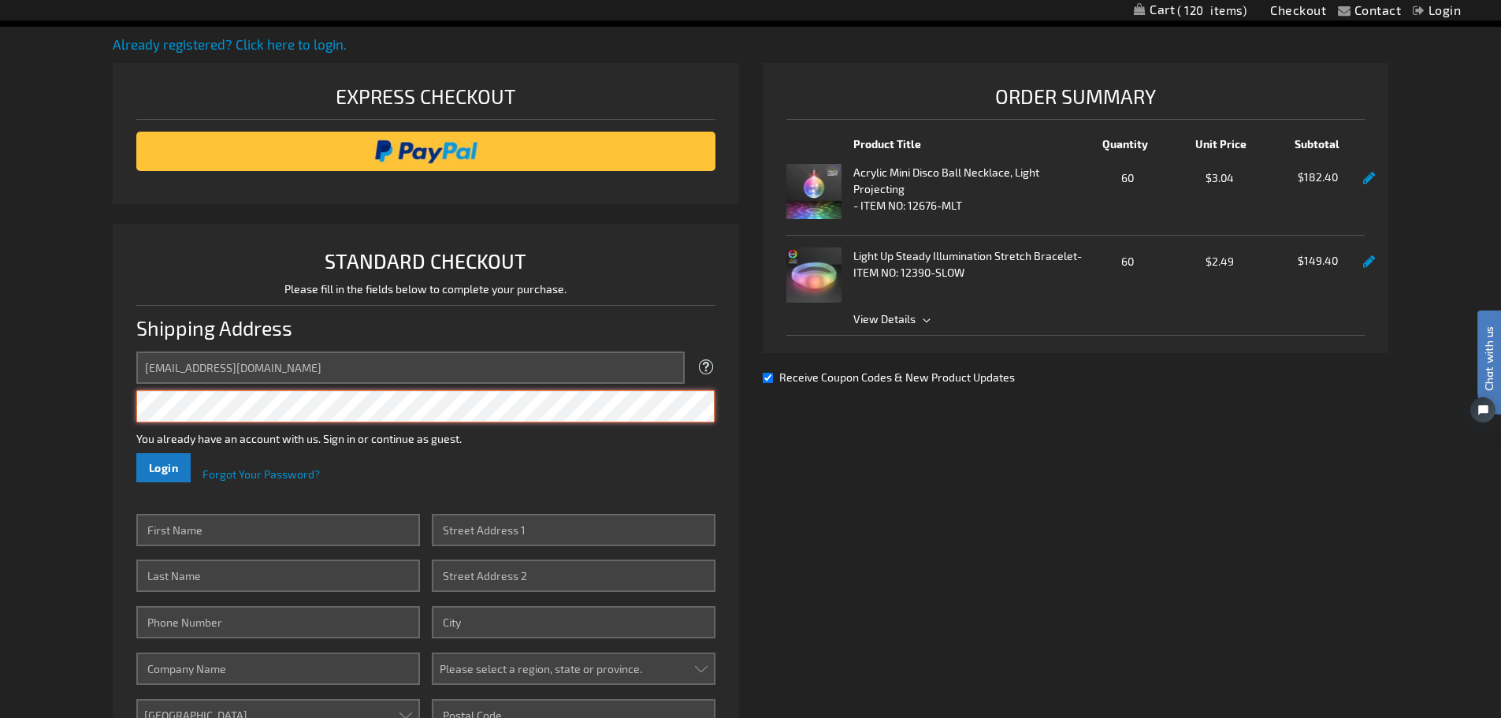
click at [136, 453] on button "Login" at bounding box center [163, 467] width 55 height 29
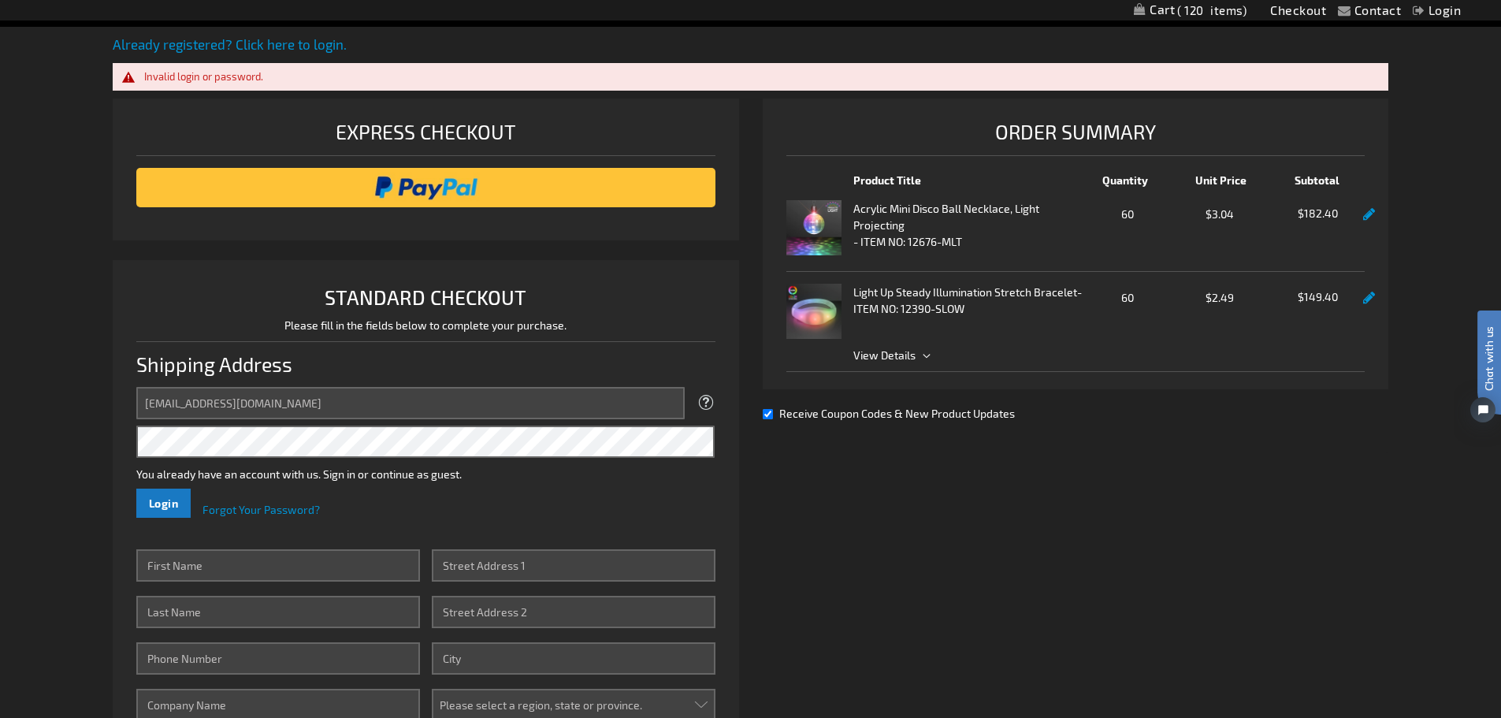
click at [83, 529] on div "Contact Compare Products Checkout Login Skip to Content My Cart 120 120 items M…" at bounding box center [750, 629] width 1501 height 1623
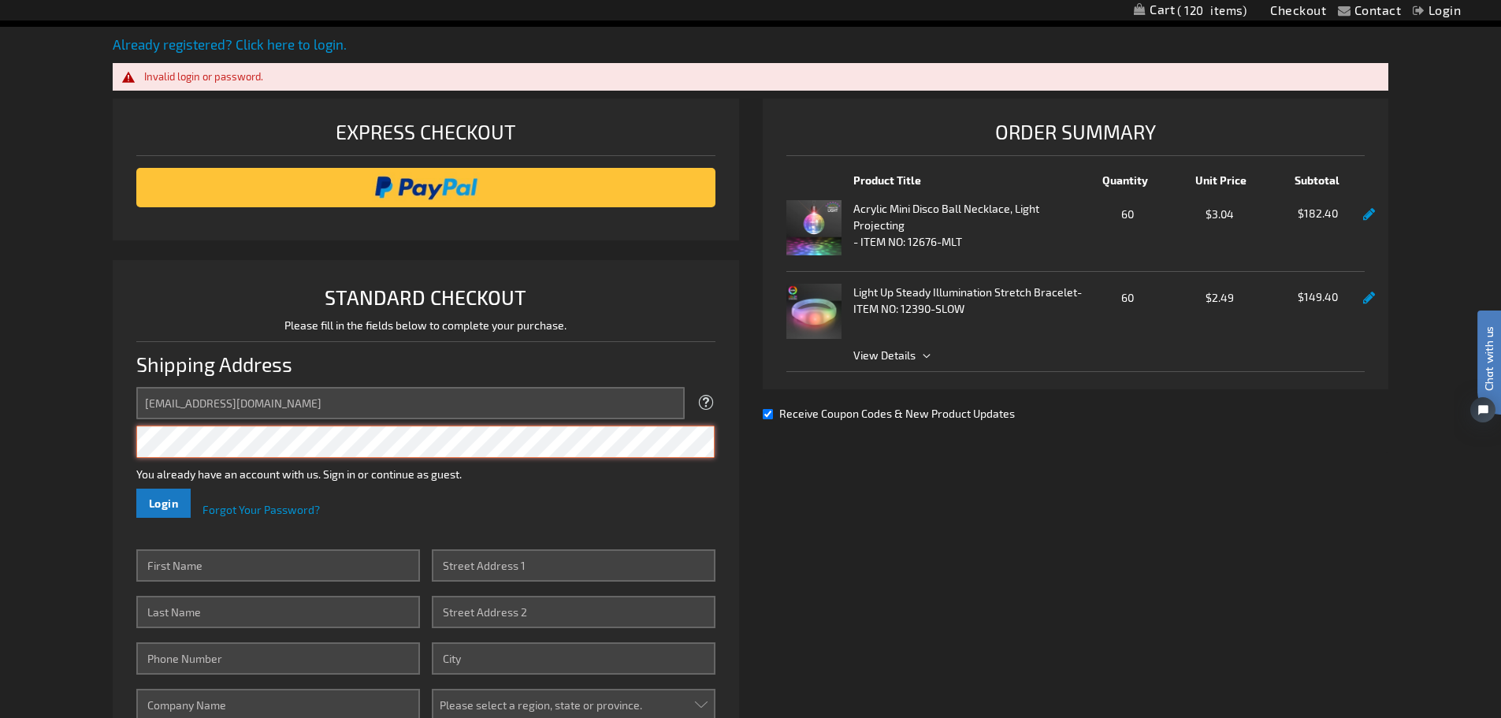
click at [120, 444] on li "STANDARD CHECKOUT Please fill in the fields below to complete your purchase. Sh…" at bounding box center [426, 557] width 626 height 595
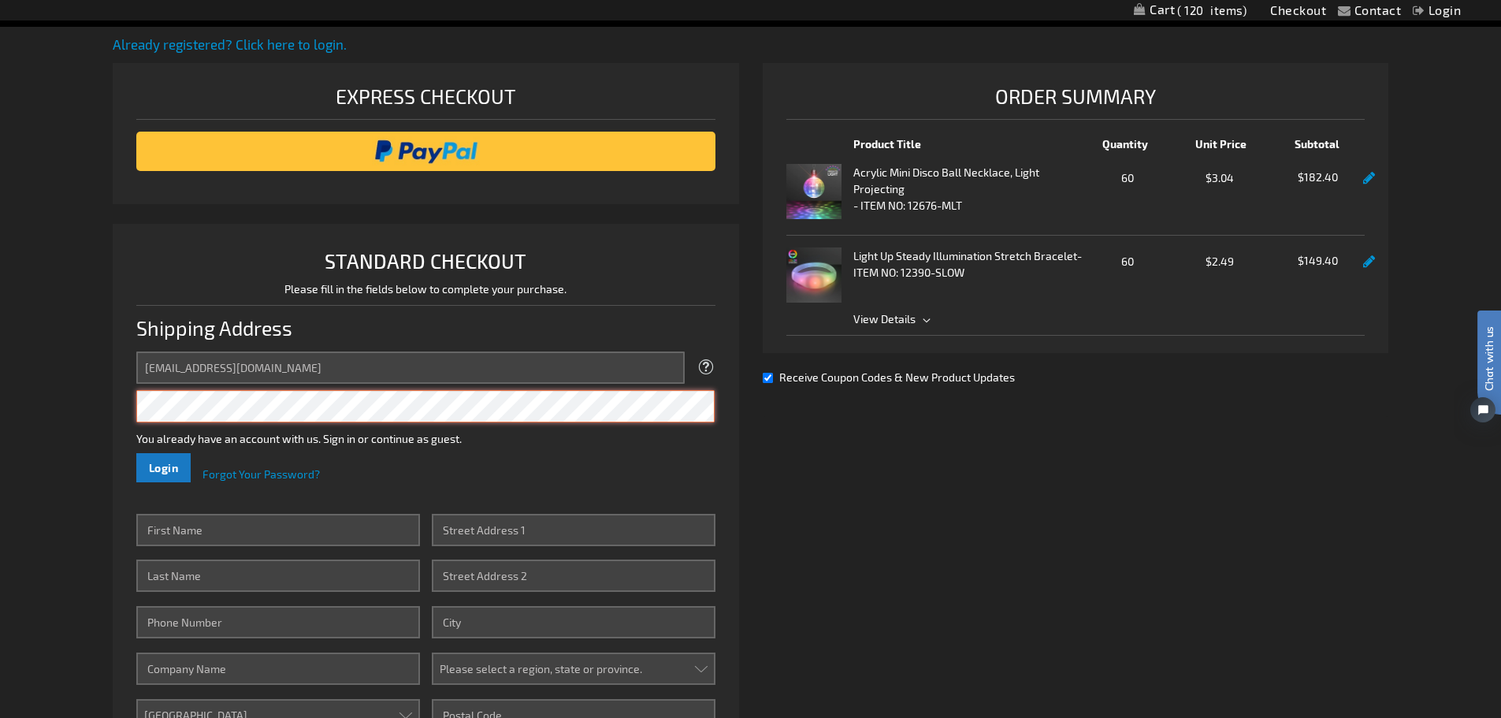
click at [136, 453] on button "Login" at bounding box center [163, 467] width 55 height 29
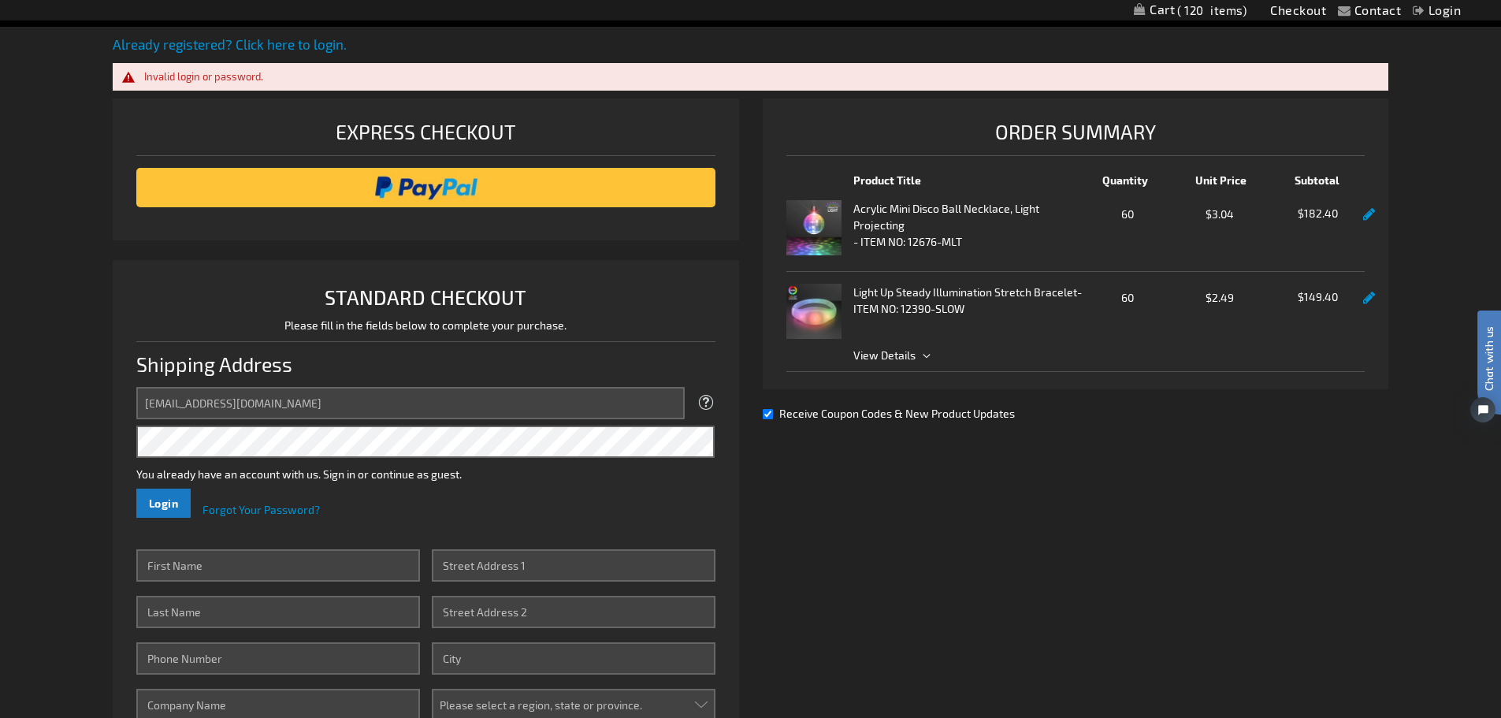
click at [90, 555] on div "Contact Compare Products Checkout Login Skip to Content My Cart 120 120 items M…" at bounding box center [750, 629] width 1501 height 1623
click at [203, 568] on input "First Name" at bounding box center [278, 565] width 284 height 32
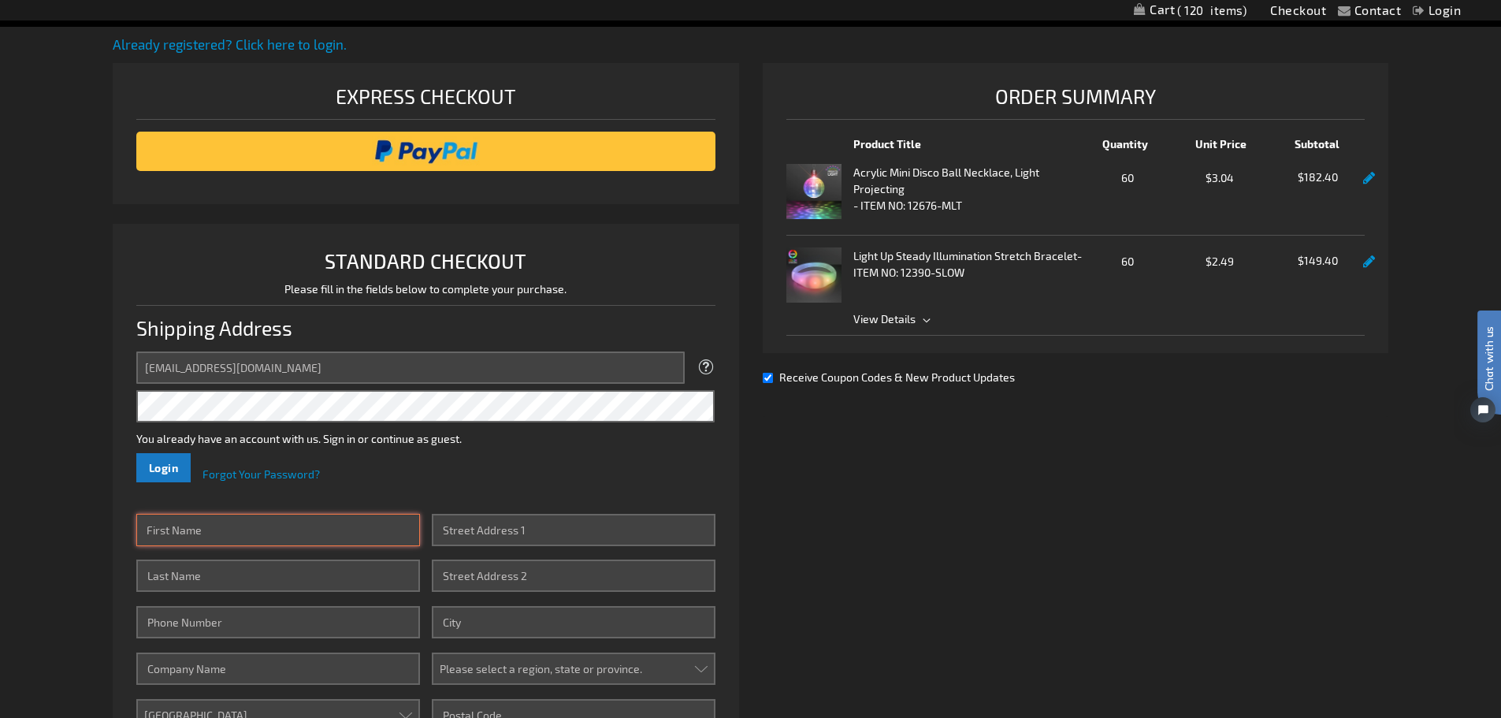
type input "nikki"
type input "Tracy"
type input "5166269400"
type input "Fusion"
type input "100 Frank rd"
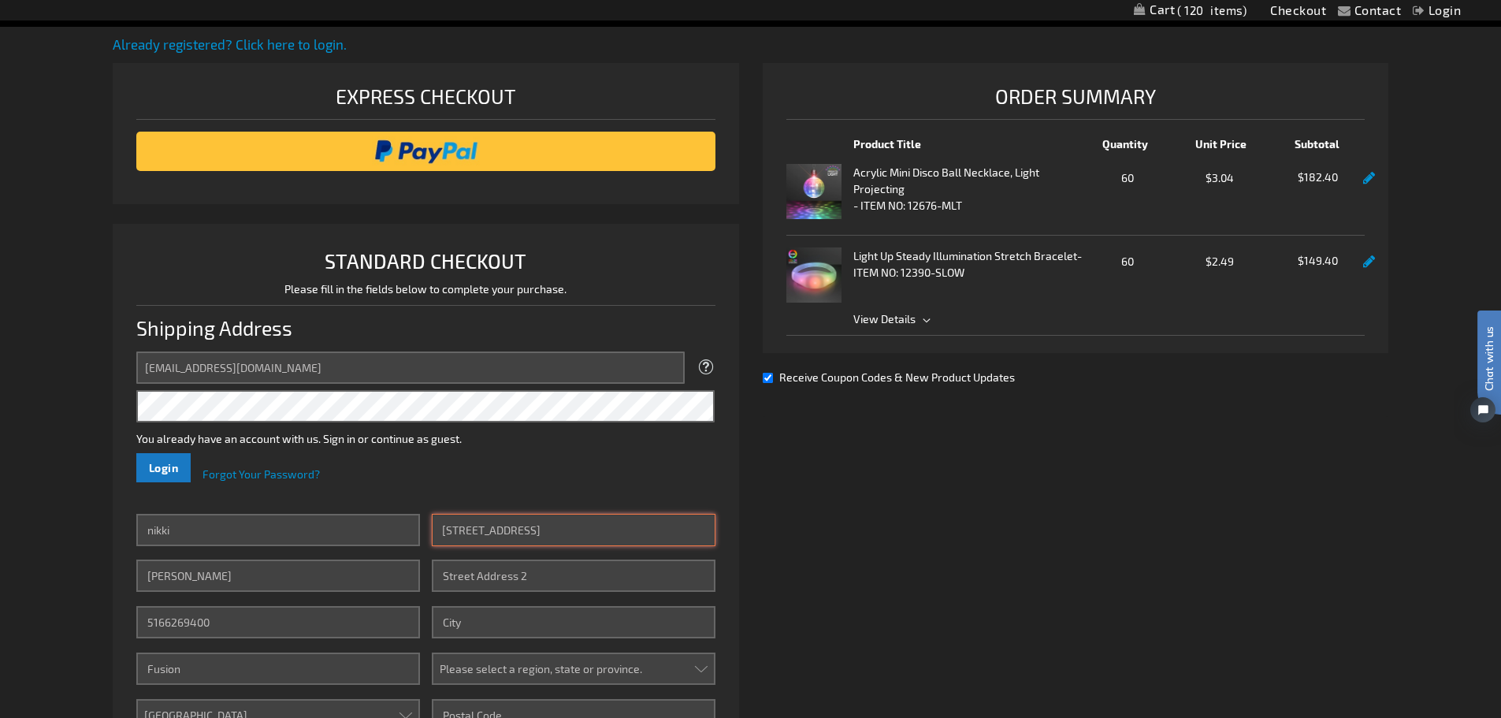
type input "side door"
type input "Hicksville"
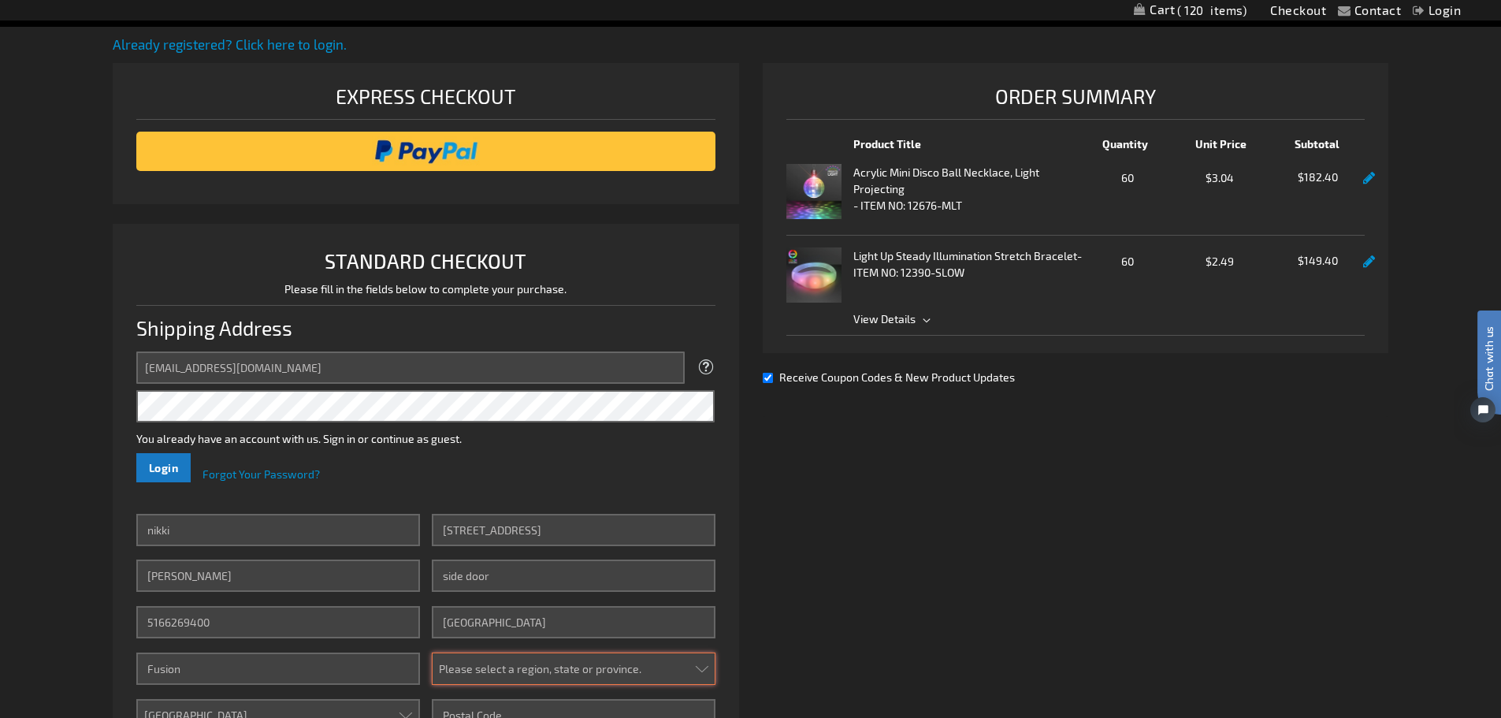
select select "43"
type input "11801"
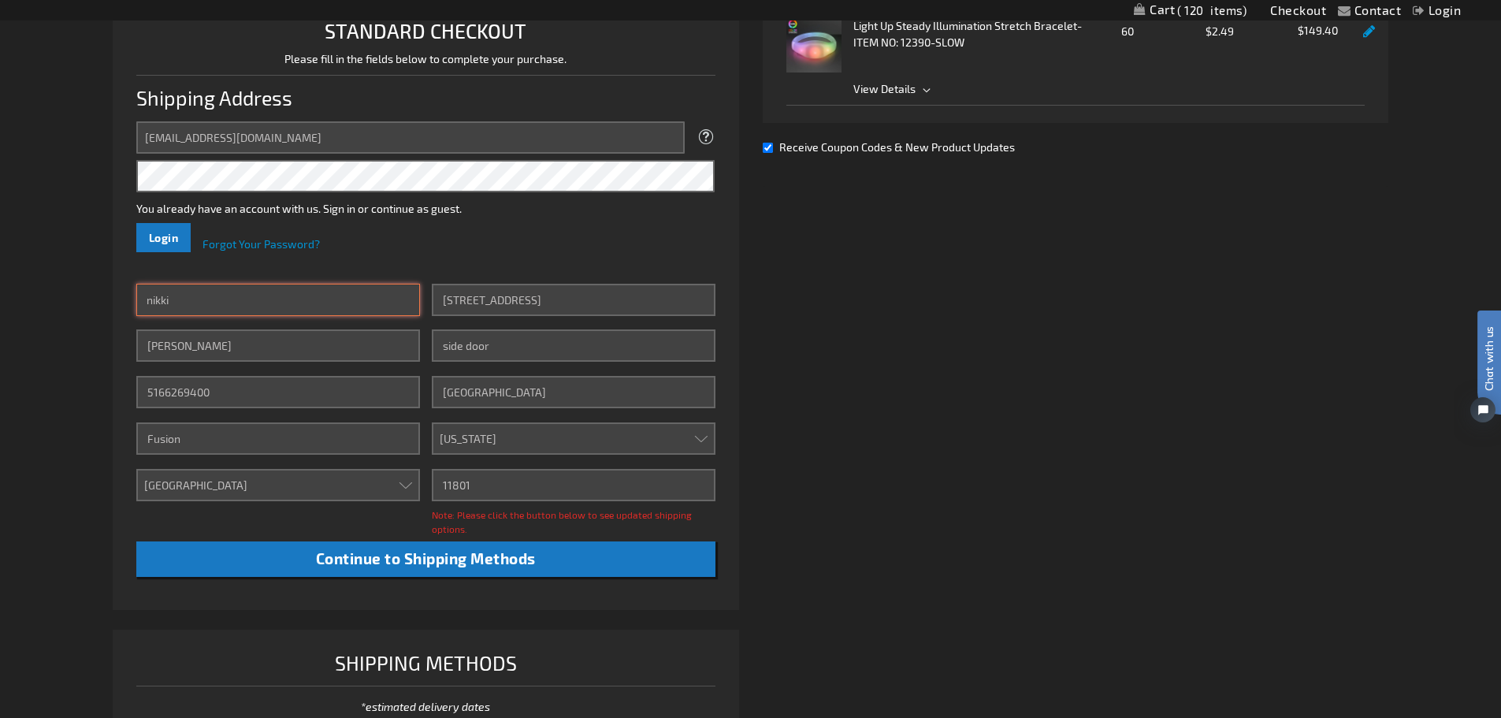
scroll to position [418, 0]
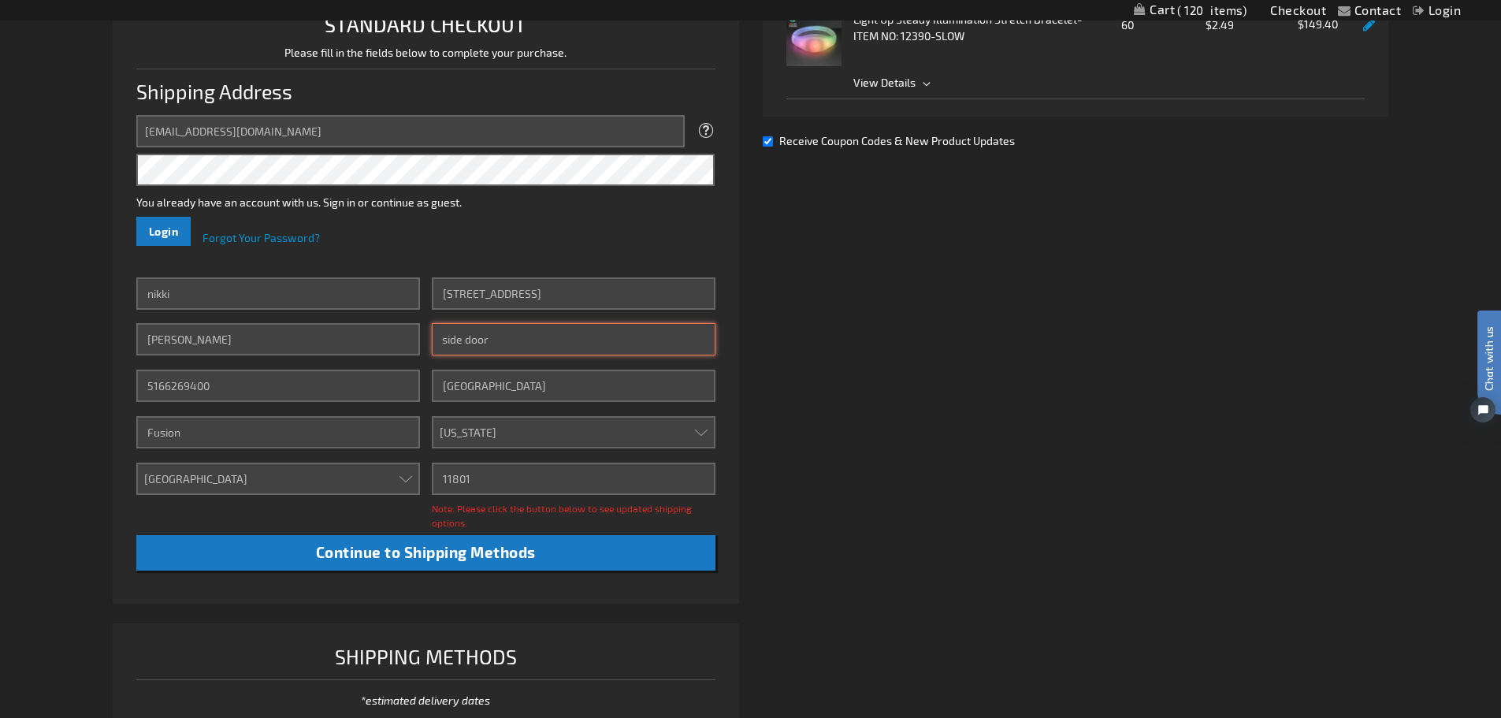
drag, startPoint x: 495, startPoint y: 339, endPoint x: 440, endPoint y: 339, distance: 55.9
click at [440, 339] on input "side door" at bounding box center [574, 339] width 284 height 32
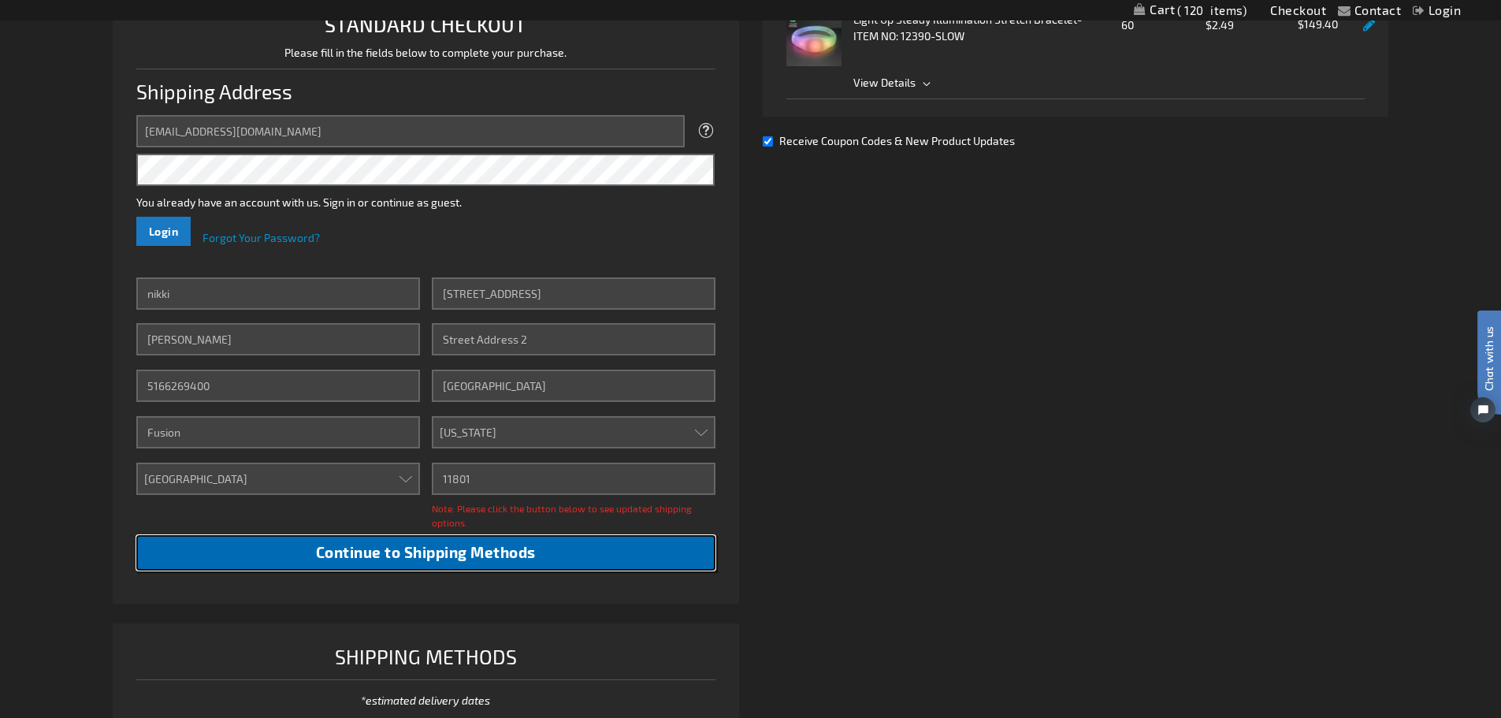
click at [436, 556] on span "Continue to Shipping Methods" at bounding box center [426, 552] width 220 height 18
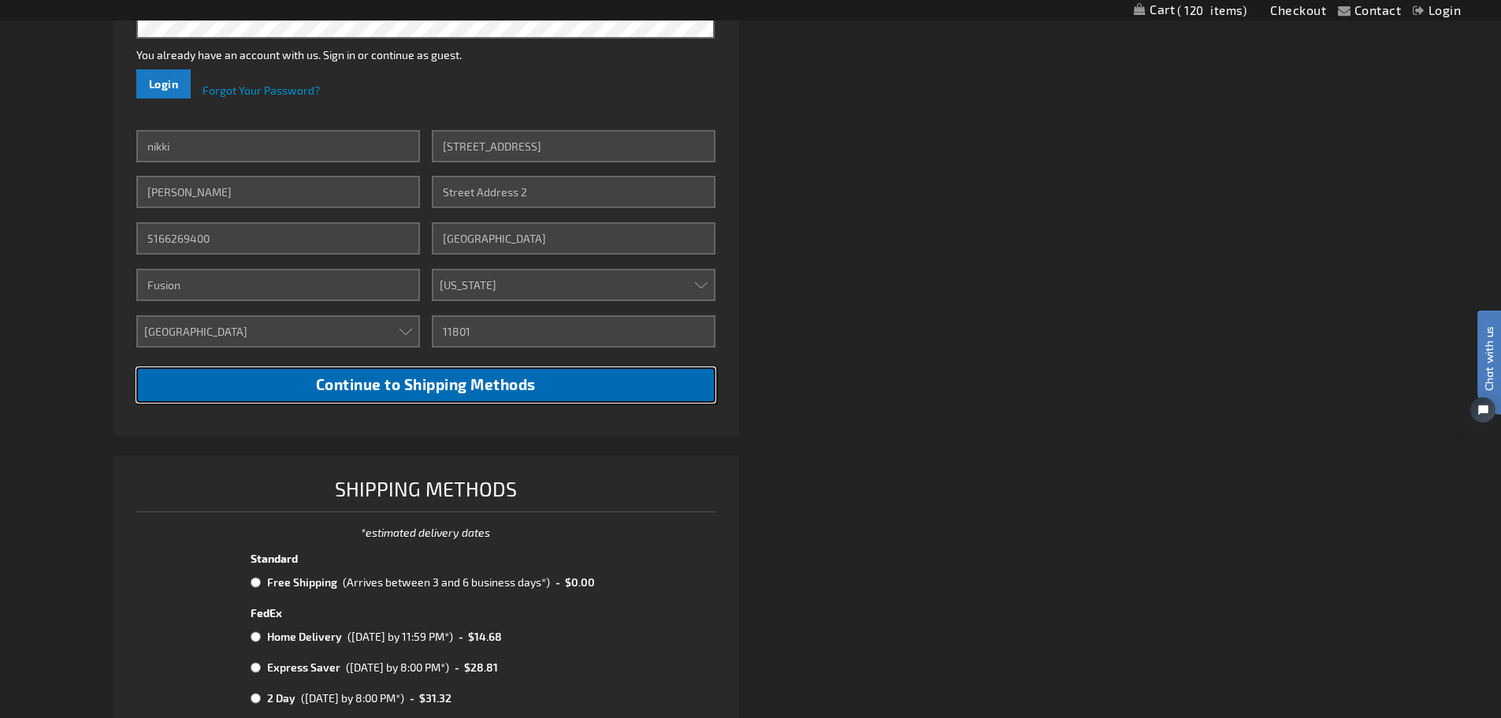
scroll to position [576, 0]
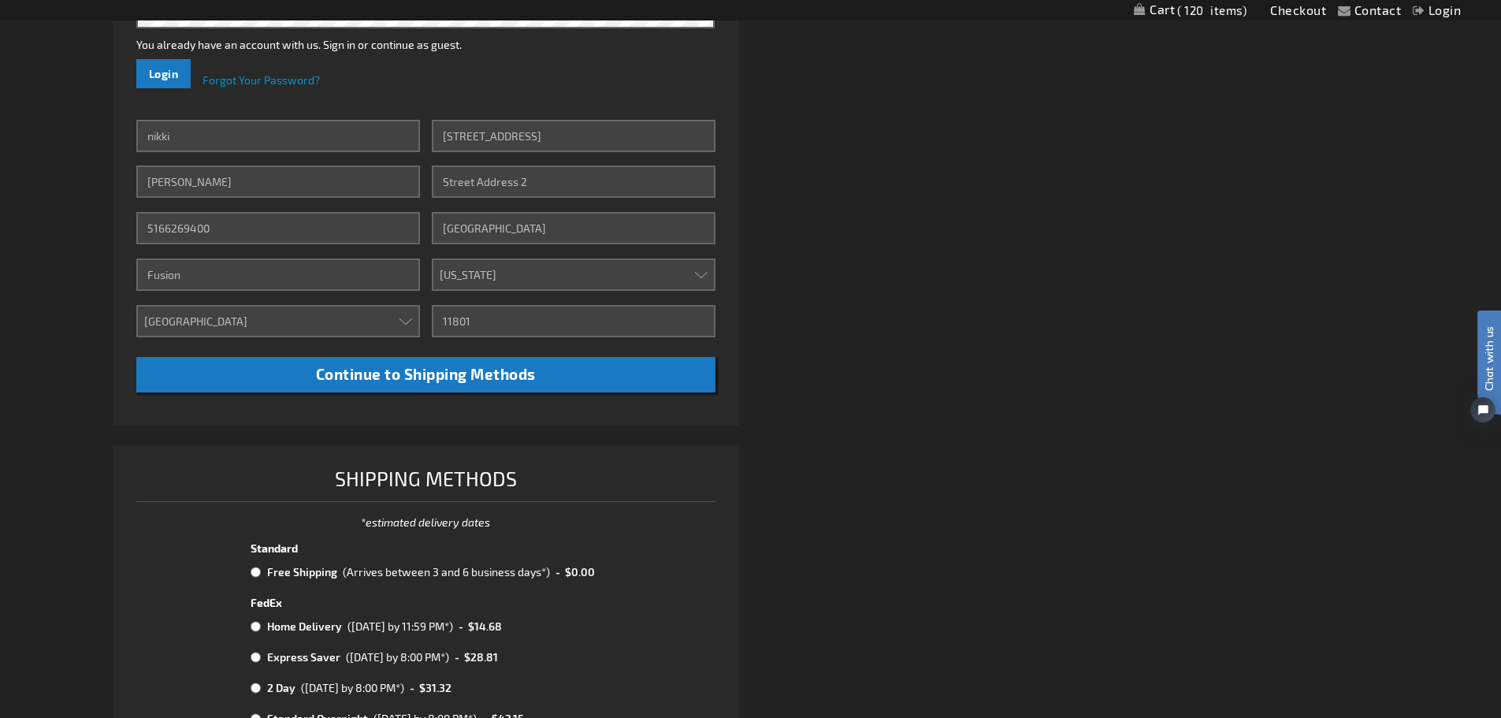
click at [258, 573] on input "radio" at bounding box center [255, 572] width 10 height 13
radio input "true"
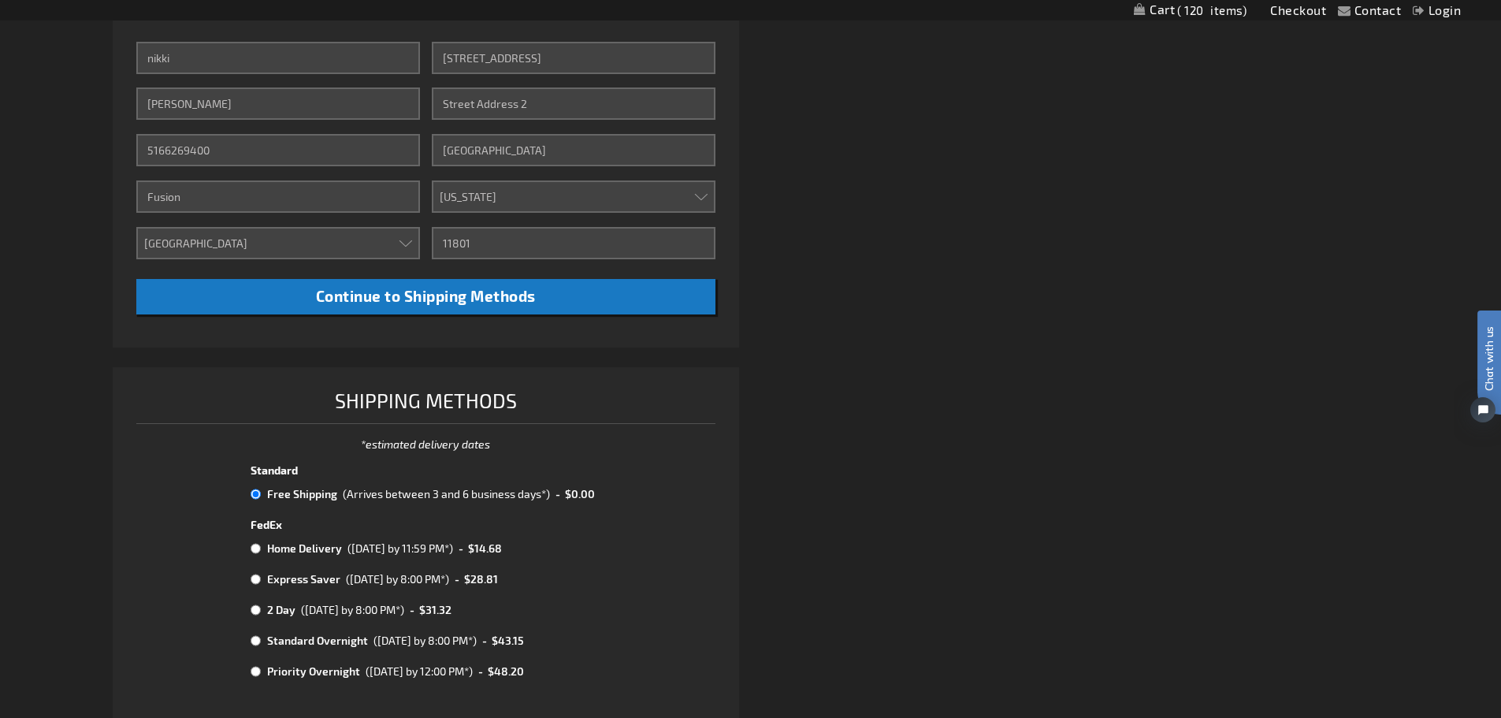
scroll to position [812, 0]
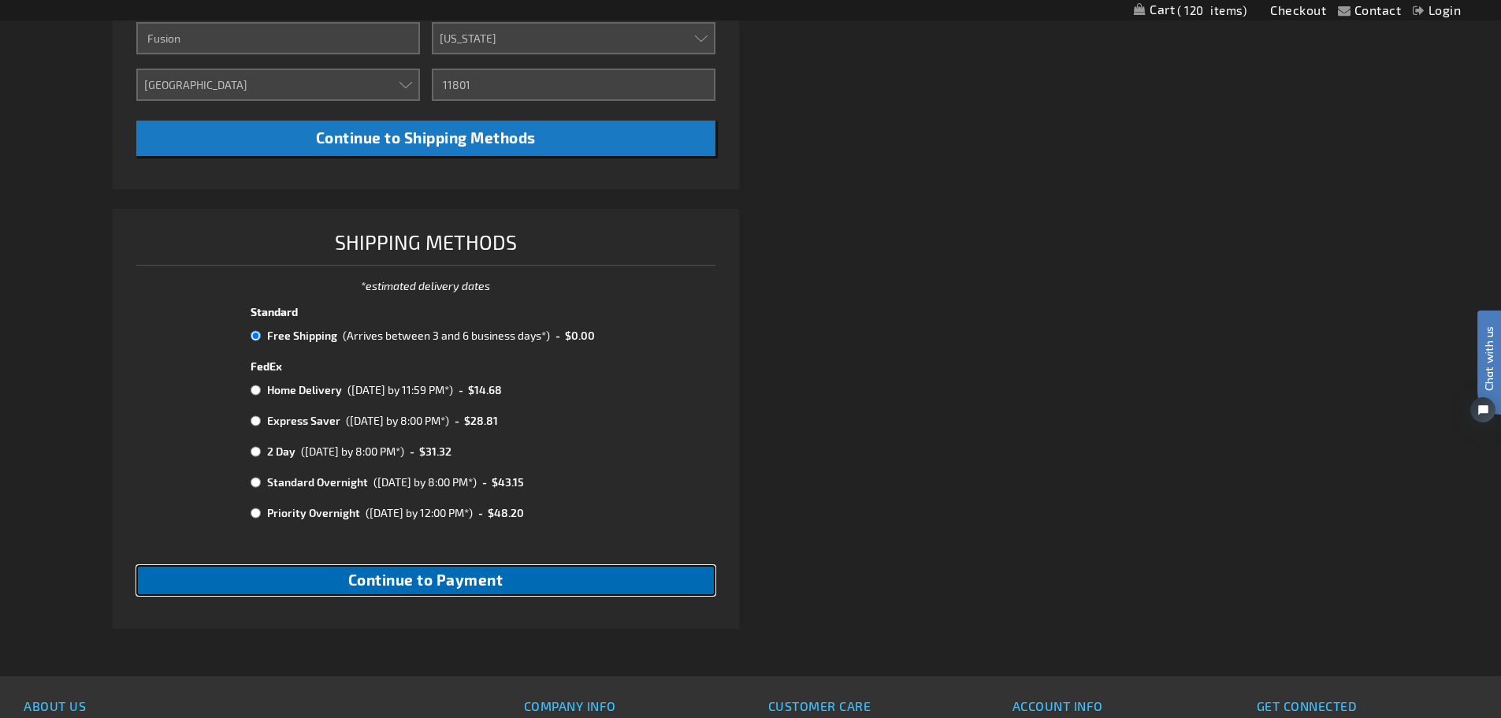
click at [488, 589] on button "Continue to Payment" at bounding box center [425, 580] width 579 height 31
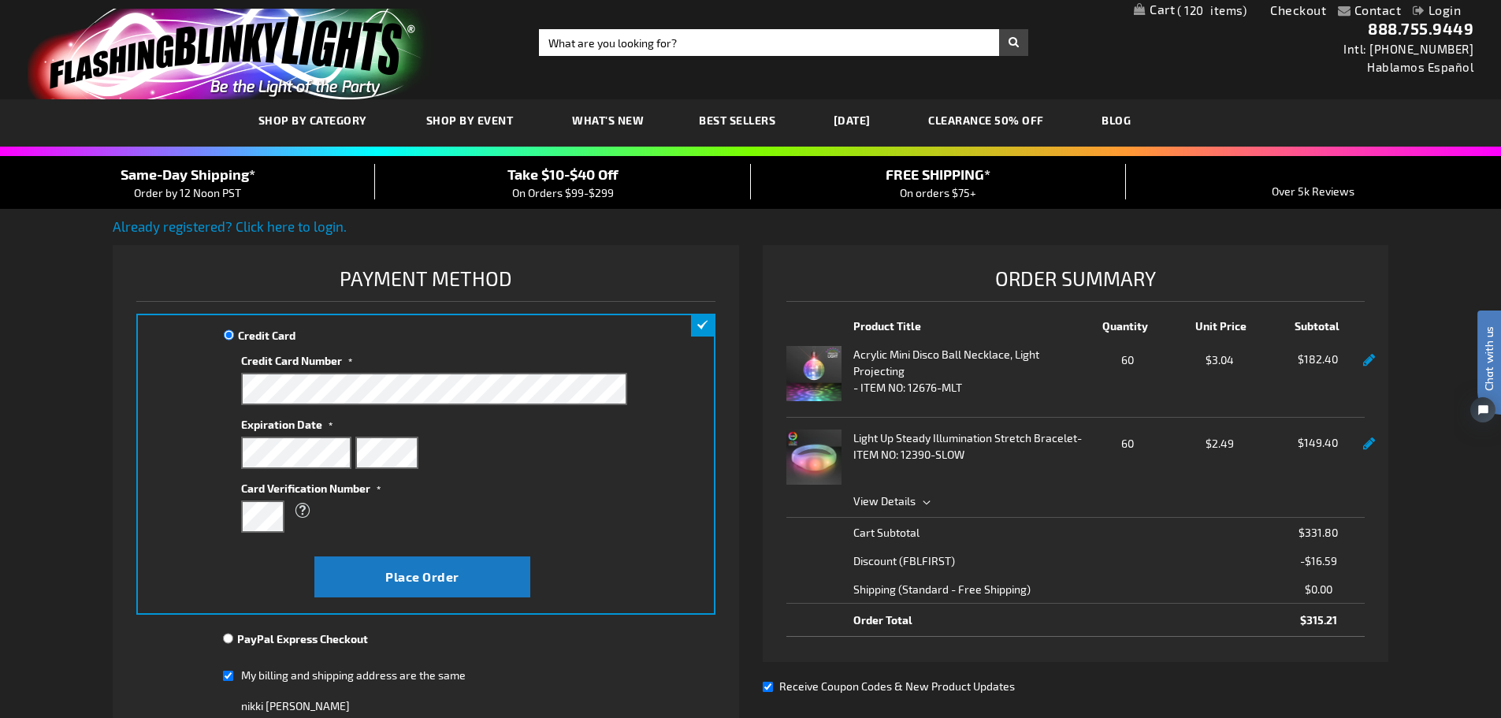
click at [202, 539] on div "Credit Card Credit Card Information" at bounding box center [425, 464] width 579 height 301
click at [409, 573] on span "Place Order" at bounding box center [422, 576] width 74 height 15
